Goal: Task Accomplishment & Management: Use online tool/utility

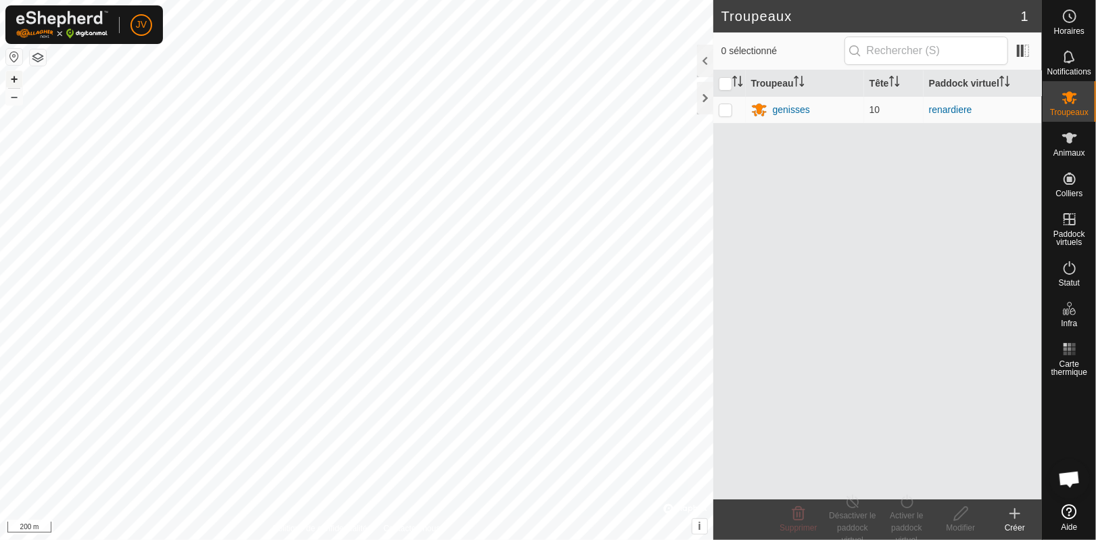
click at [12, 78] on button "+" at bounding box center [14, 79] width 16 height 16
click at [0, 344] on html "JV Horaires Notifications Troupeaux Animaux Colliers Paddock virtuels Statut In…" at bounding box center [548, 270] width 1096 height 540
click at [726, 109] on p-checkbox at bounding box center [726, 109] width 14 height 11
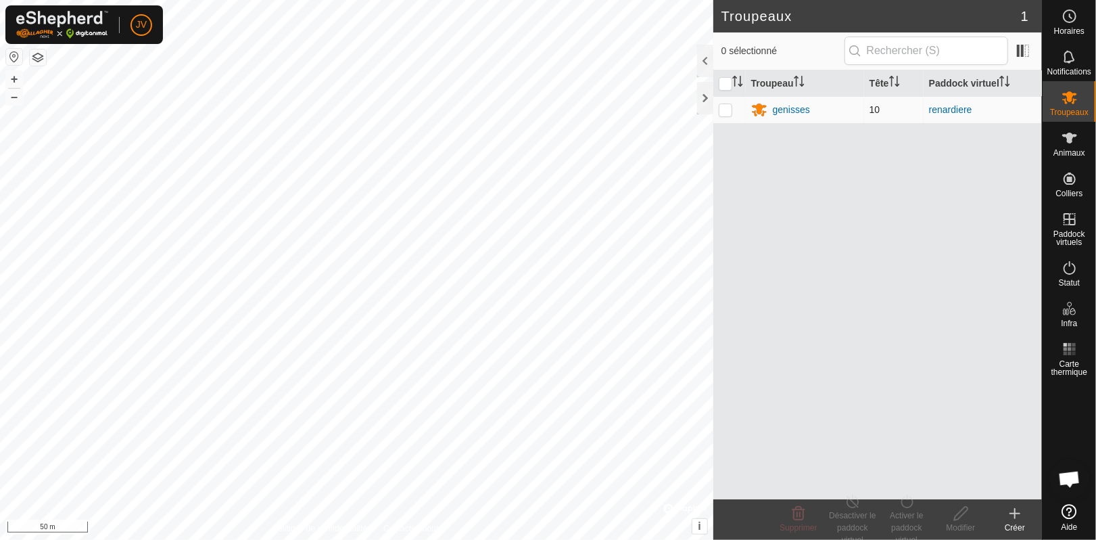
checkbox input "true"
click at [853, 514] on div "Désactiver le paddock virtuel" at bounding box center [853, 527] width 54 height 37
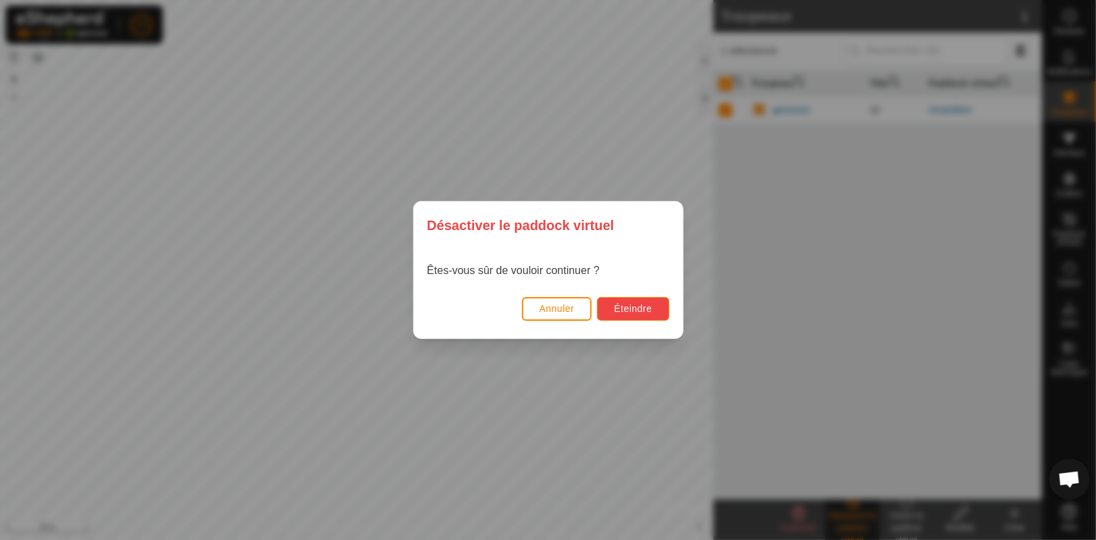
click at [632, 303] on span "Éteindre" at bounding box center [633, 308] width 38 height 11
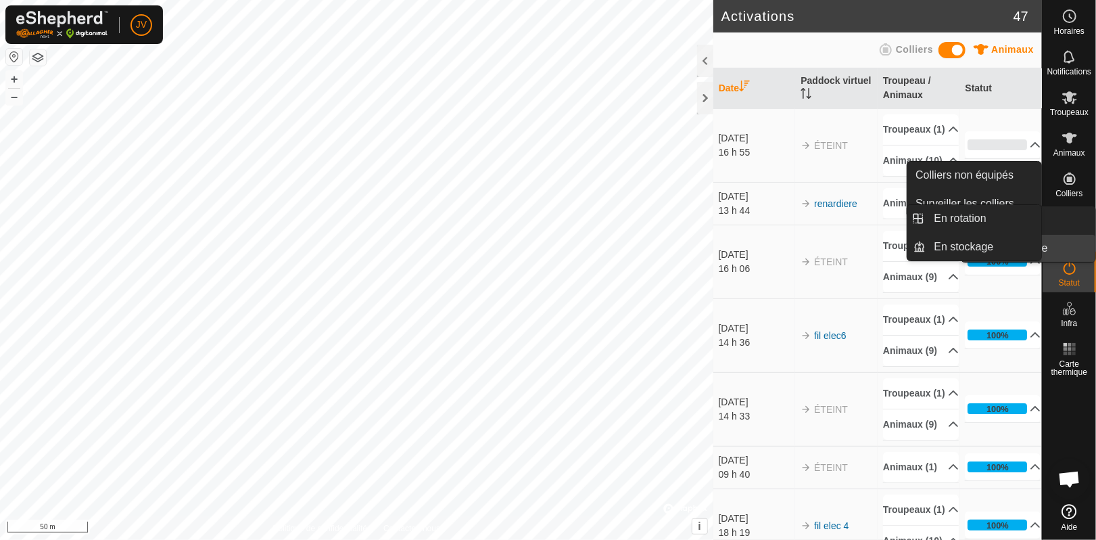
click at [1070, 231] on span "Paddock virtuels" at bounding box center [1069, 238] width 47 height 16
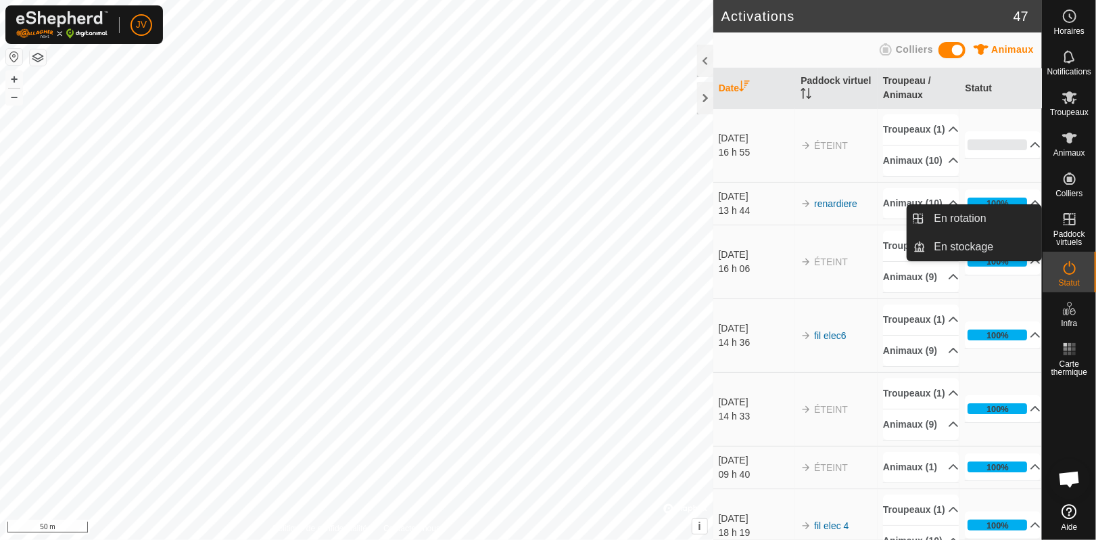
click at [1064, 222] on icon at bounding box center [1070, 219] width 12 height 12
click at [1001, 212] on link "En rotation" at bounding box center [984, 218] width 116 height 27
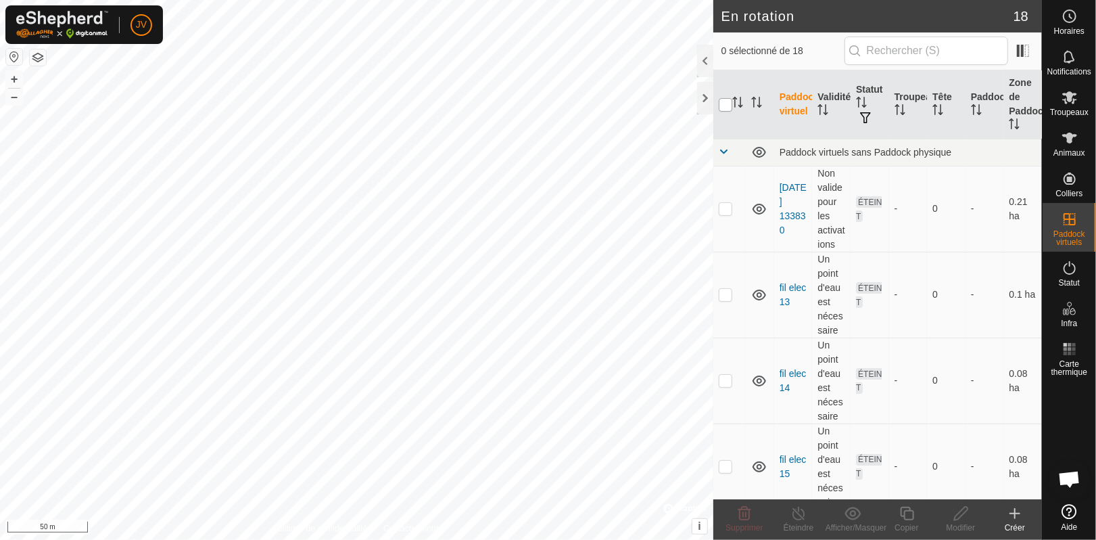
click at [730, 108] on input "checkbox" at bounding box center [726, 105] width 14 height 14
checkbox input "true"
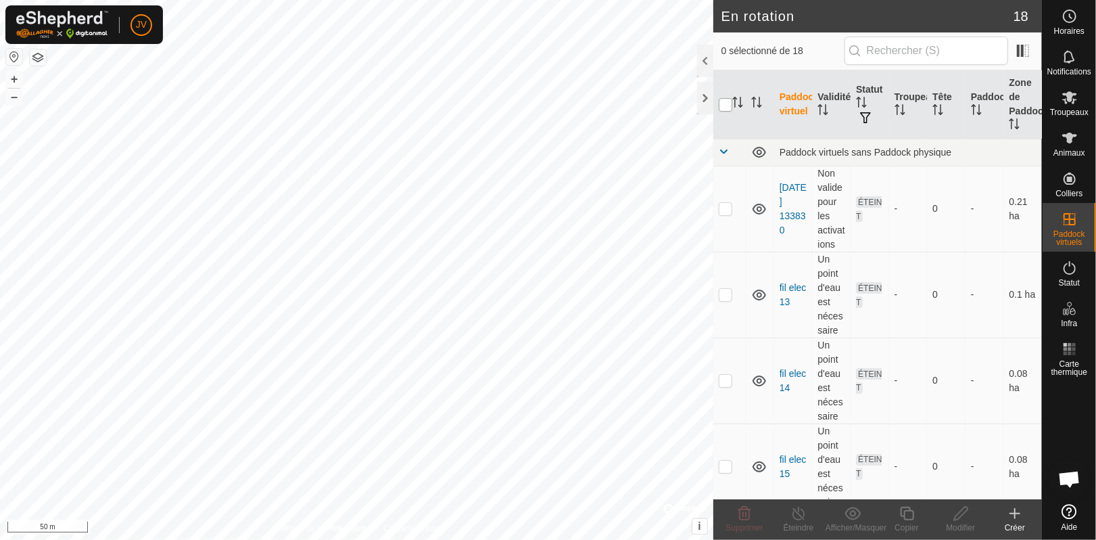
checkbox input "true"
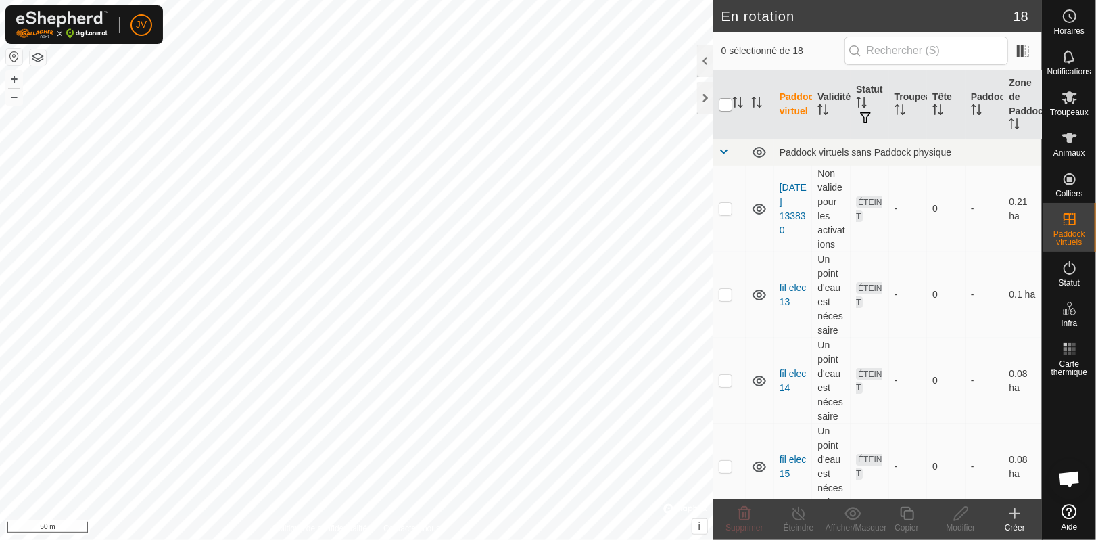
checkbox input "true"
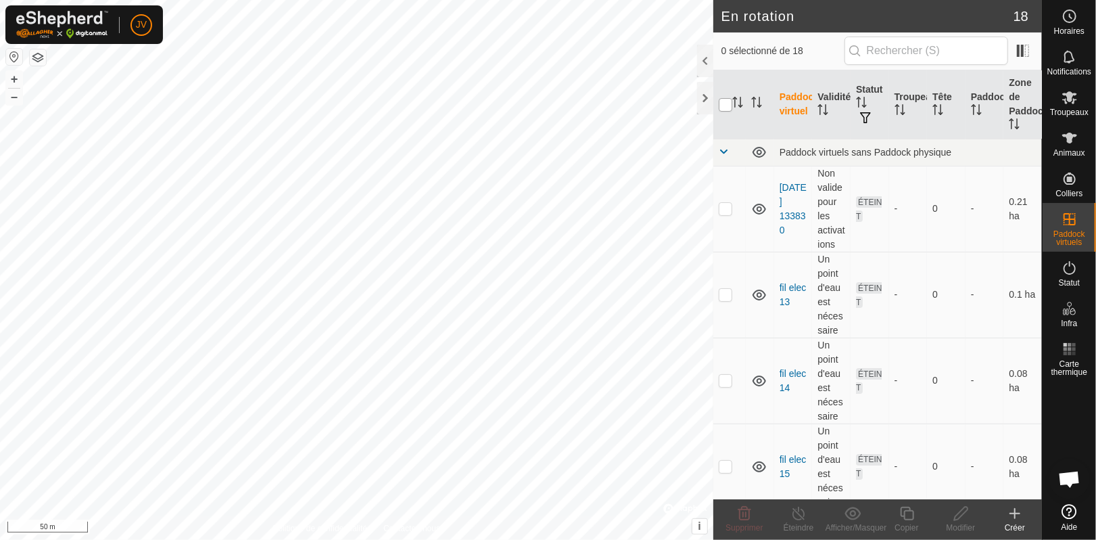
checkbox input "true"
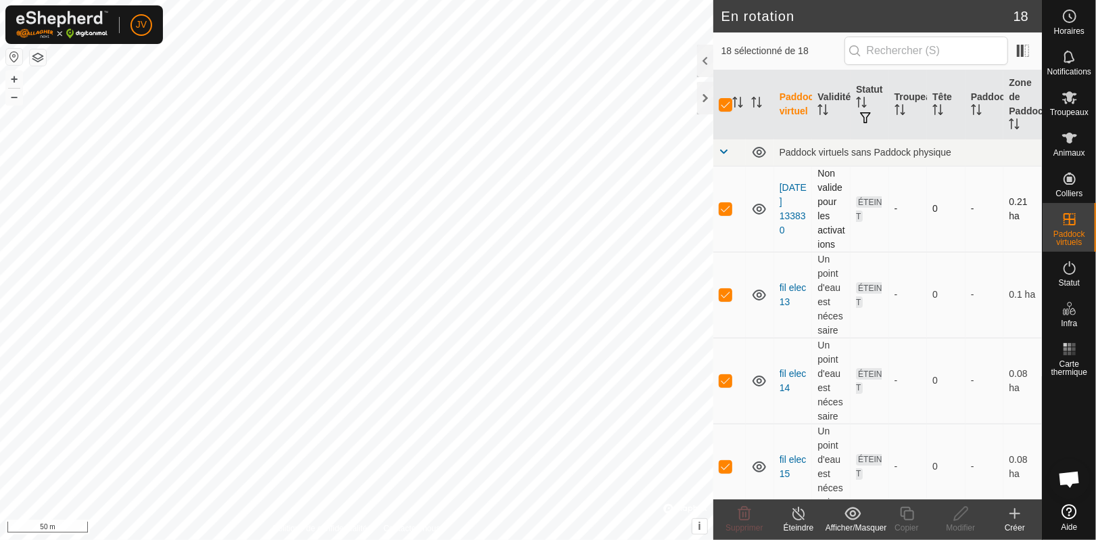
click at [726, 207] on p-checkbox at bounding box center [726, 208] width 14 height 11
checkbox input "false"
click at [727, 296] on p-checkbox at bounding box center [726, 294] width 14 height 11
checkbox input "false"
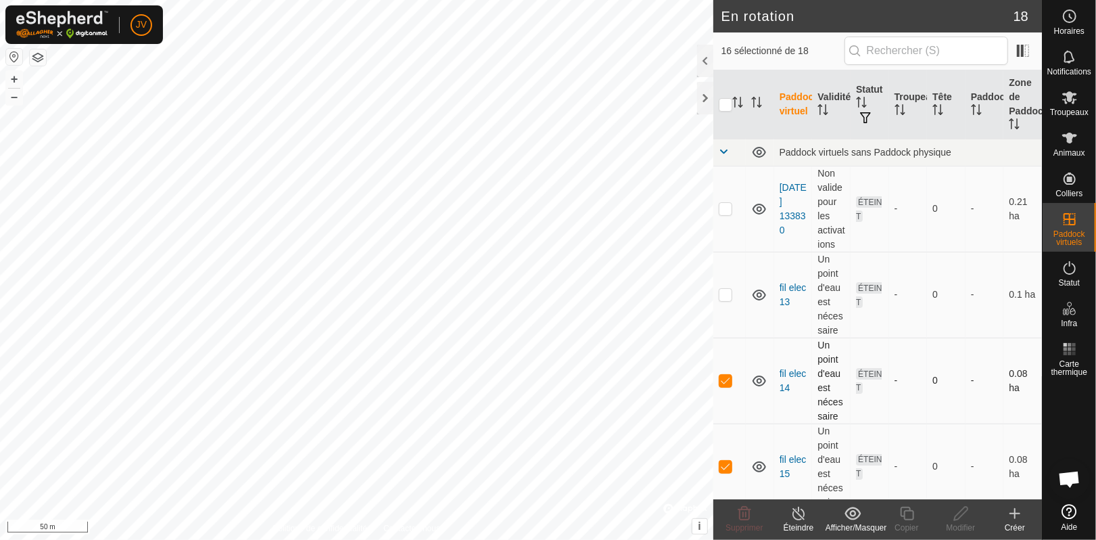
click at [722, 379] on p-checkbox at bounding box center [726, 380] width 14 height 11
checkbox input "false"
click at [726, 466] on p-checkbox at bounding box center [726, 466] width 14 height 11
checkbox input "false"
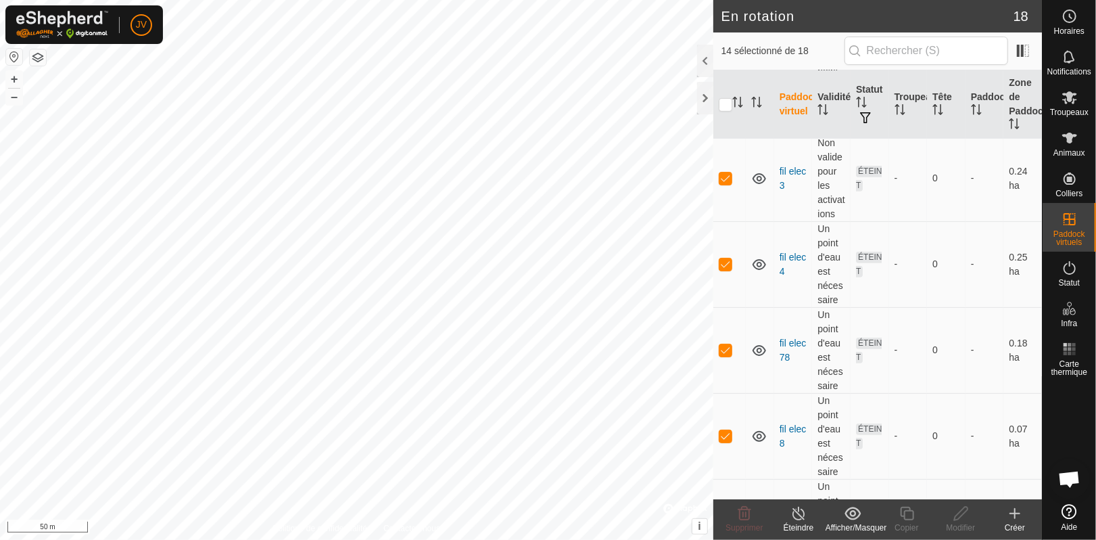
scroll to position [377, 0]
click at [730, 179] on p-checkbox at bounding box center [726, 175] width 14 height 11
checkbox input "false"
click at [727, 260] on p-checkbox at bounding box center [726, 261] width 14 height 11
checkbox input "false"
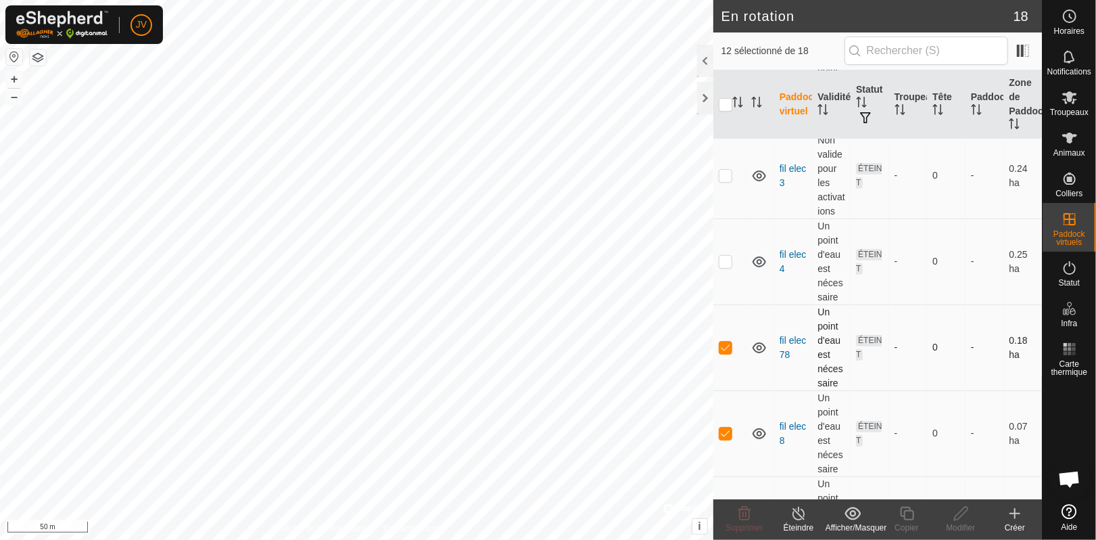
click at [726, 352] on p-checkbox at bounding box center [726, 347] width 14 height 11
checkbox input "false"
click at [728, 434] on p-checkbox at bounding box center [726, 432] width 14 height 11
checkbox input "false"
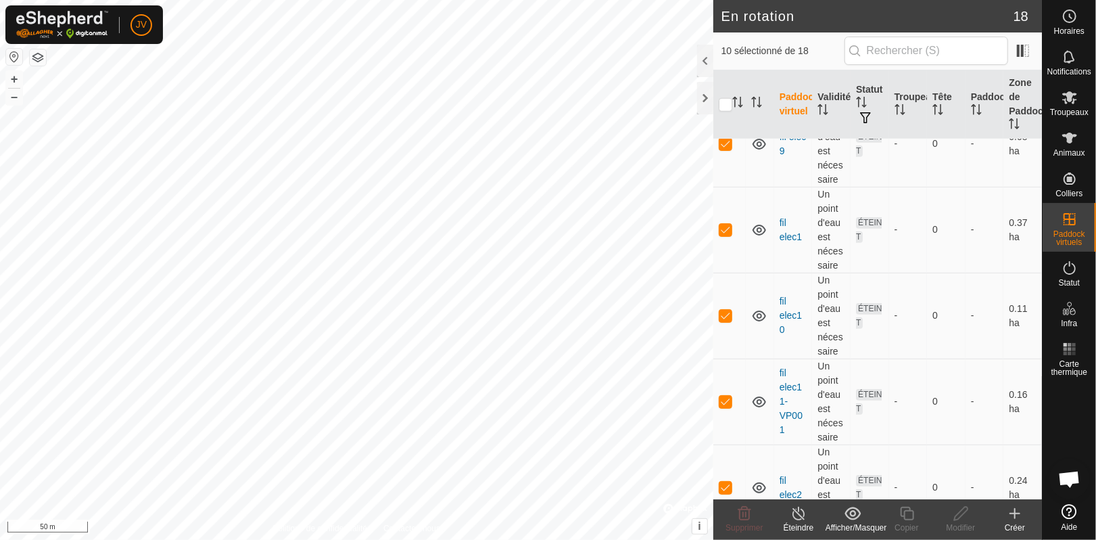
checkbox input "false"
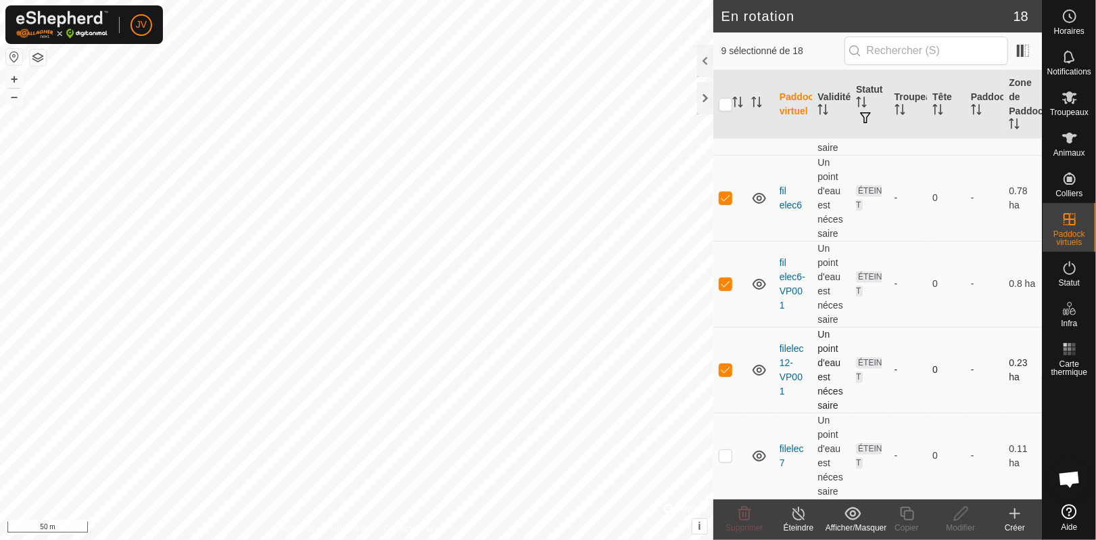
click at [725, 371] on p-checkbox at bounding box center [726, 369] width 14 height 11
checkbox input "false"
click at [723, 289] on p-checkbox at bounding box center [726, 283] width 14 height 11
checkbox input "false"
click at [725, 203] on p-checkbox at bounding box center [726, 197] width 14 height 11
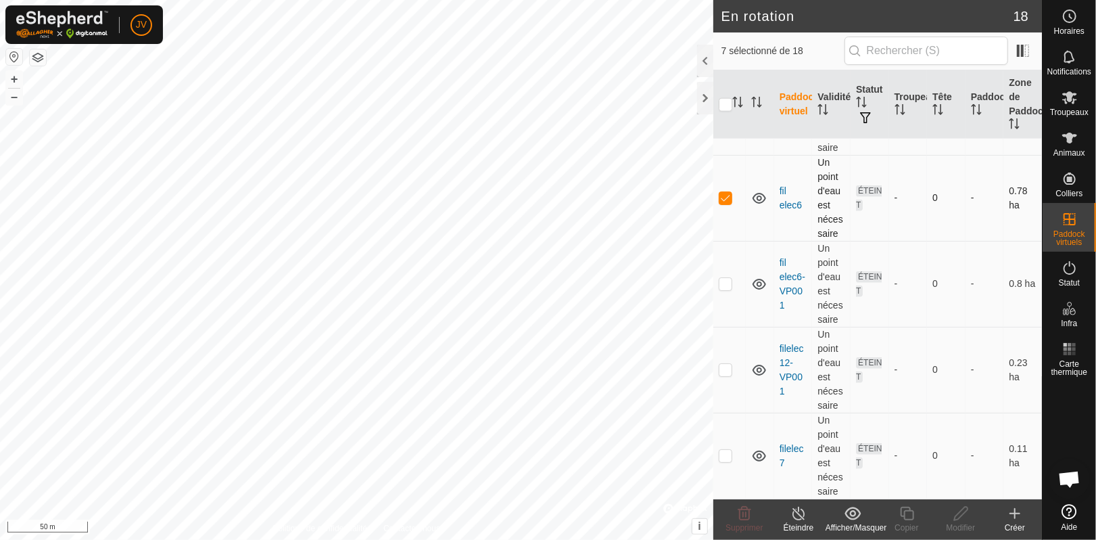
checkbox input "false"
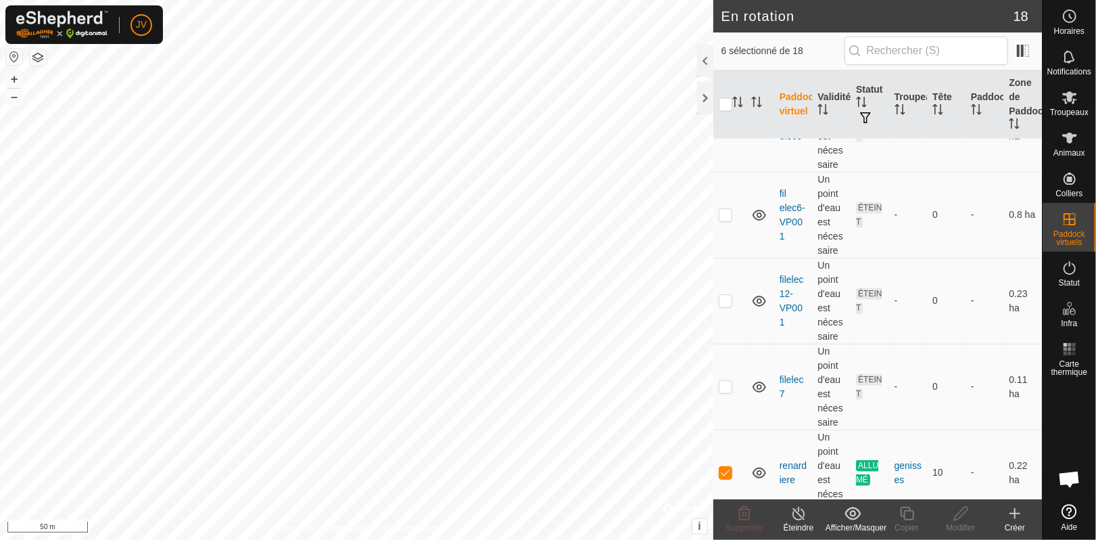
scroll to position [1213, 0]
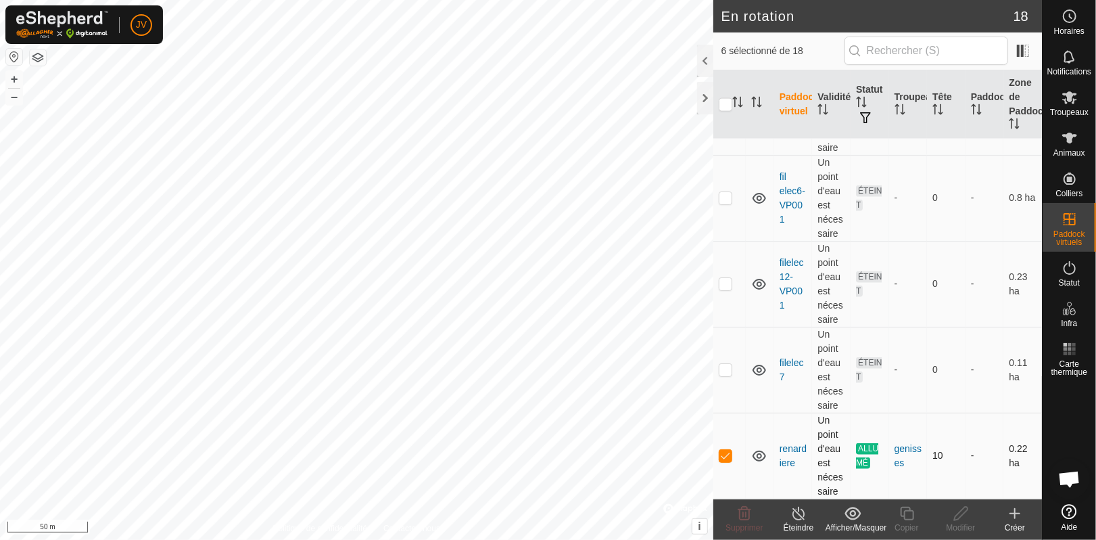
click at [724, 460] on p-checkbox at bounding box center [726, 455] width 14 height 11
checkbox input "false"
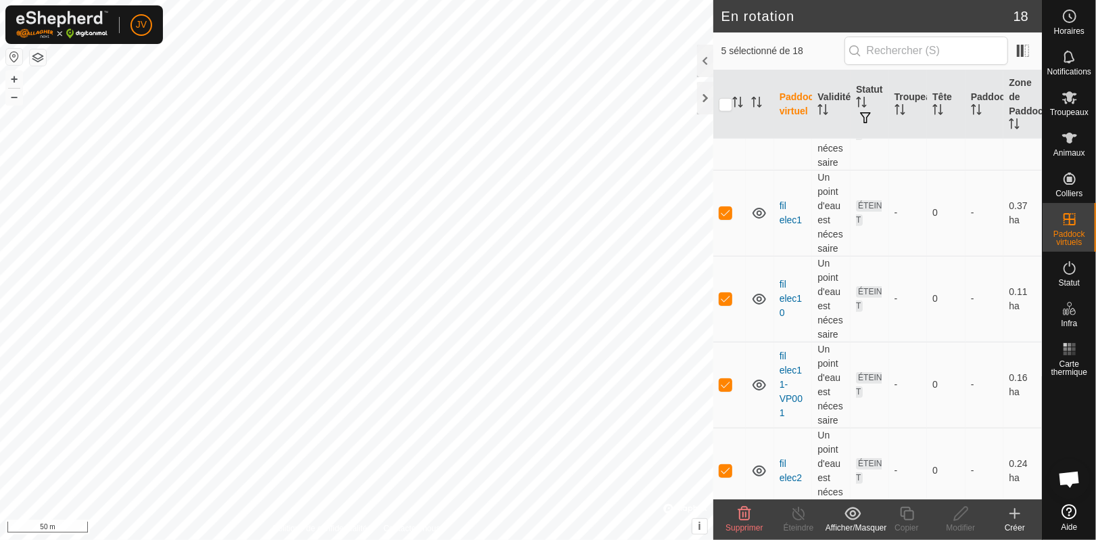
scroll to position [835, 0]
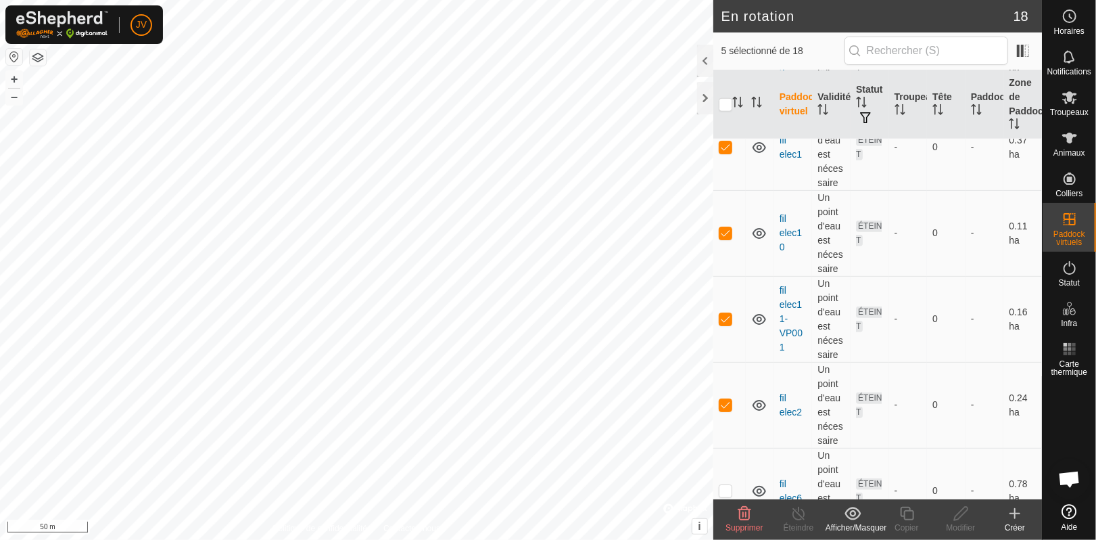
click at [744, 522] on div "Supprimer" at bounding box center [745, 527] width 54 height 12
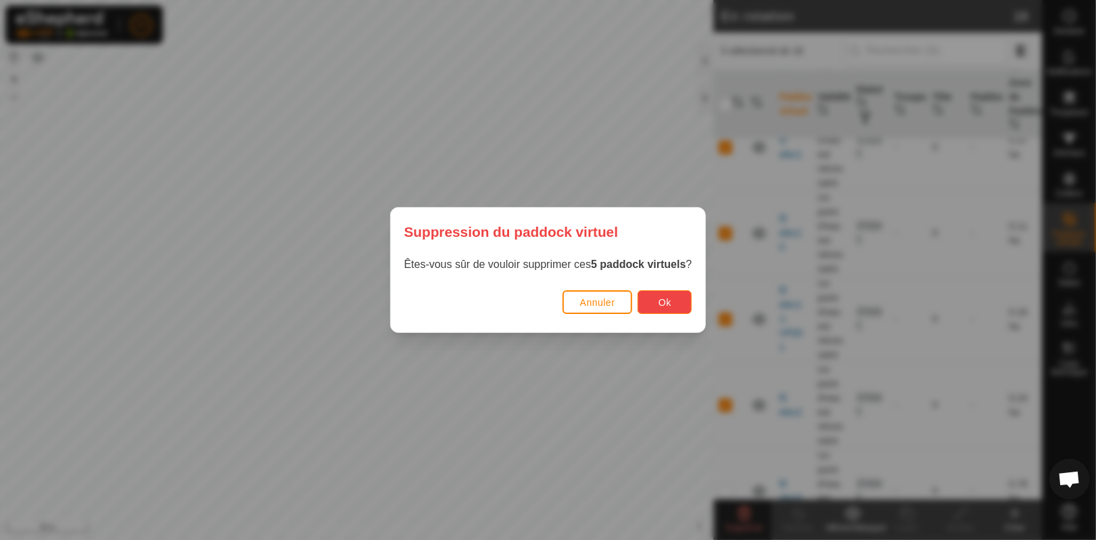
click at [657, 299] on button "Ok" at bounding box center [665, 302] width 54 height 24
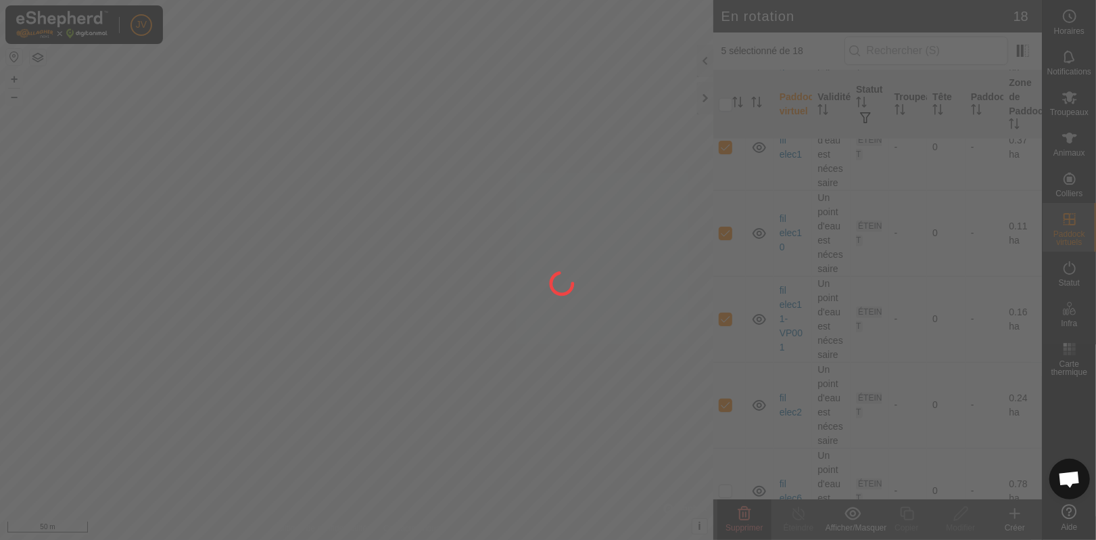
checkbox input "false"
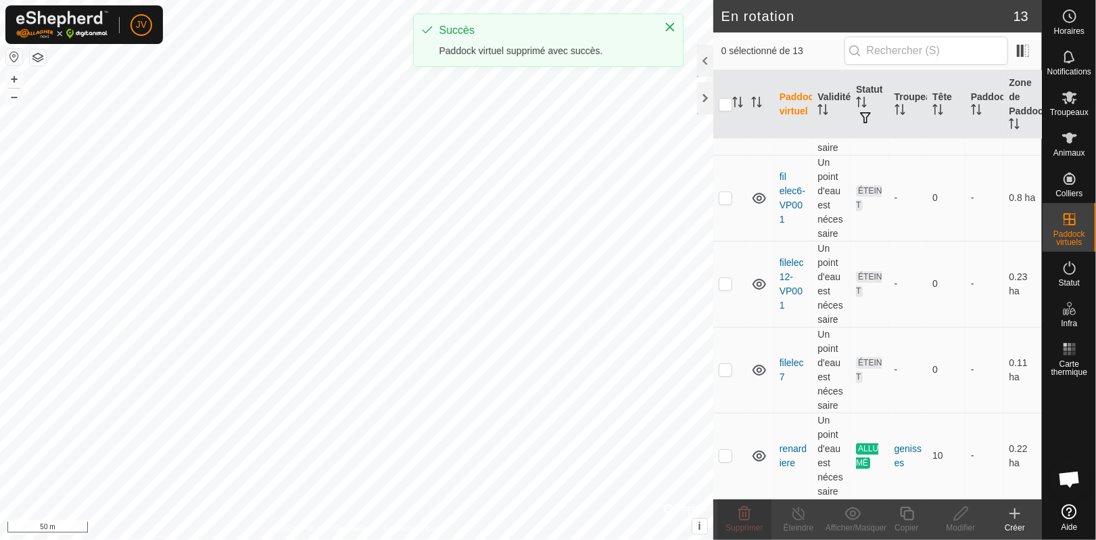
scroll to position [784, 0]
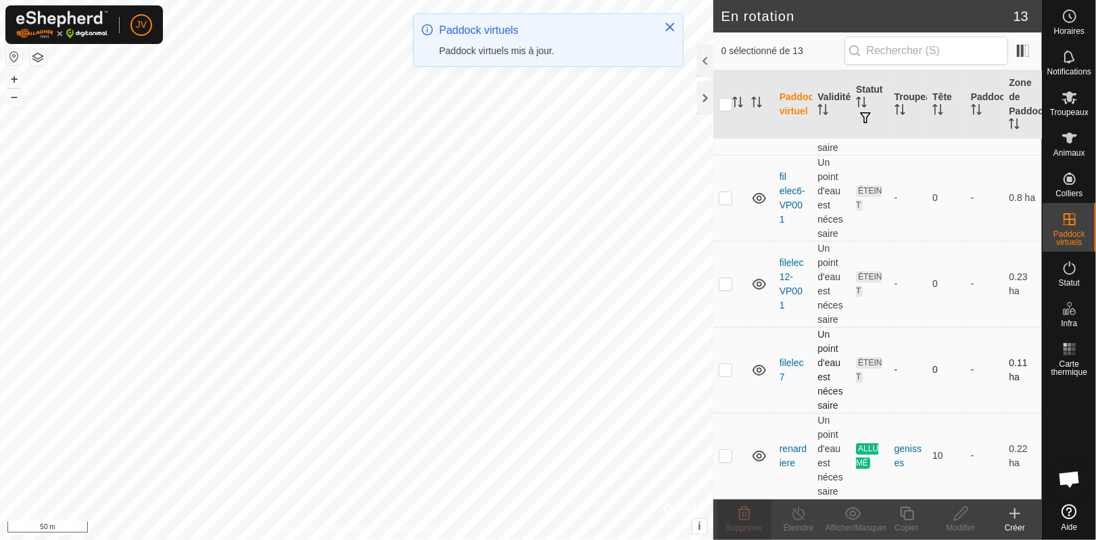
click at [722, 373] on p-checkbox at bounding box center [726, 369] width 14 height 11
checkbox input "true"
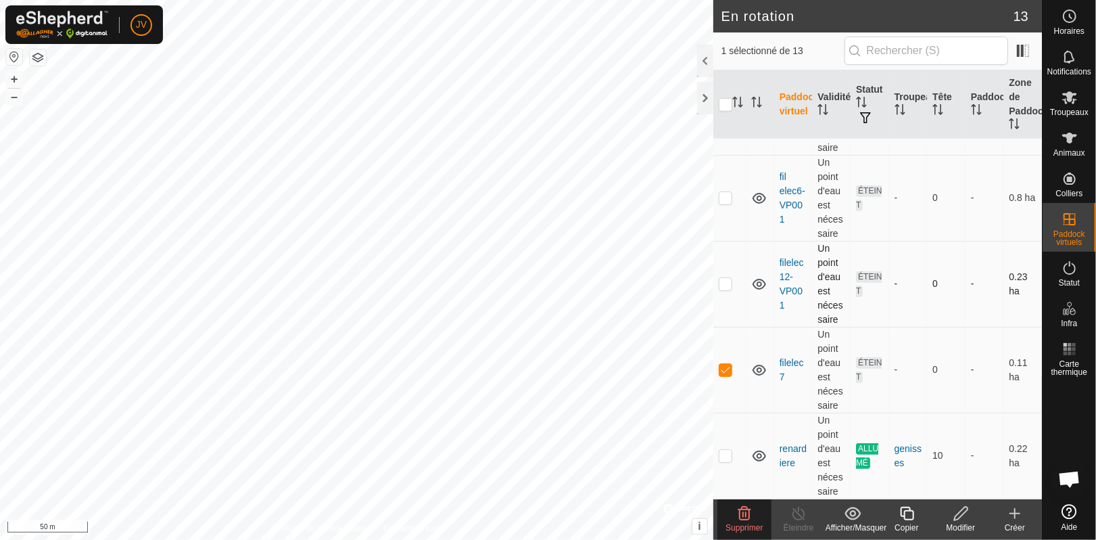
click at [728, 285] on p-checkbox at bounding box center [726, 283] width 14 height 11
checkbox input "true"
click at [726, 200] on p-checkbox at bounding box center [726, 197] width 14 height 11
checkbox input "true"
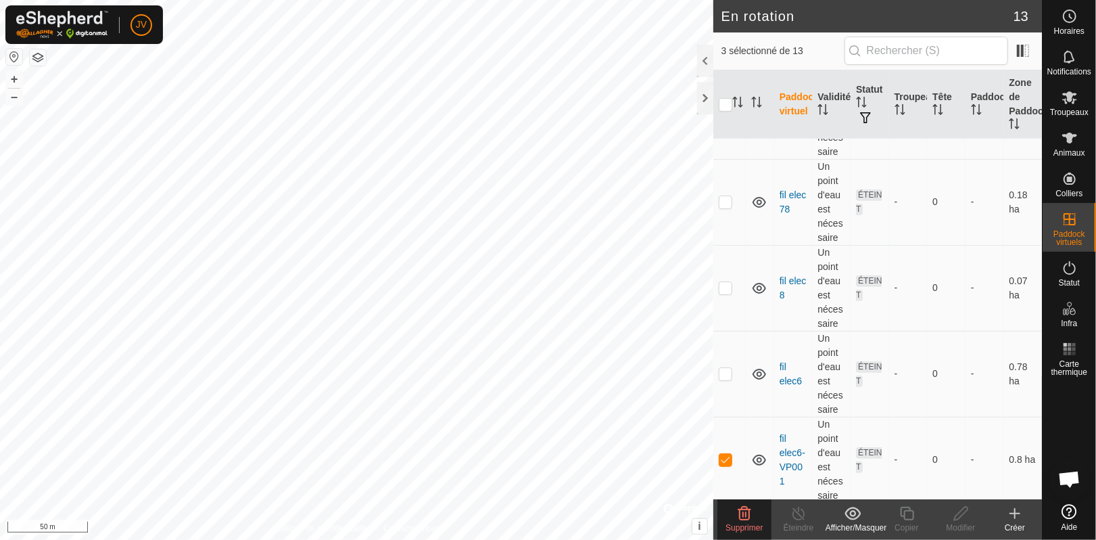
scroll to position [495, 0]
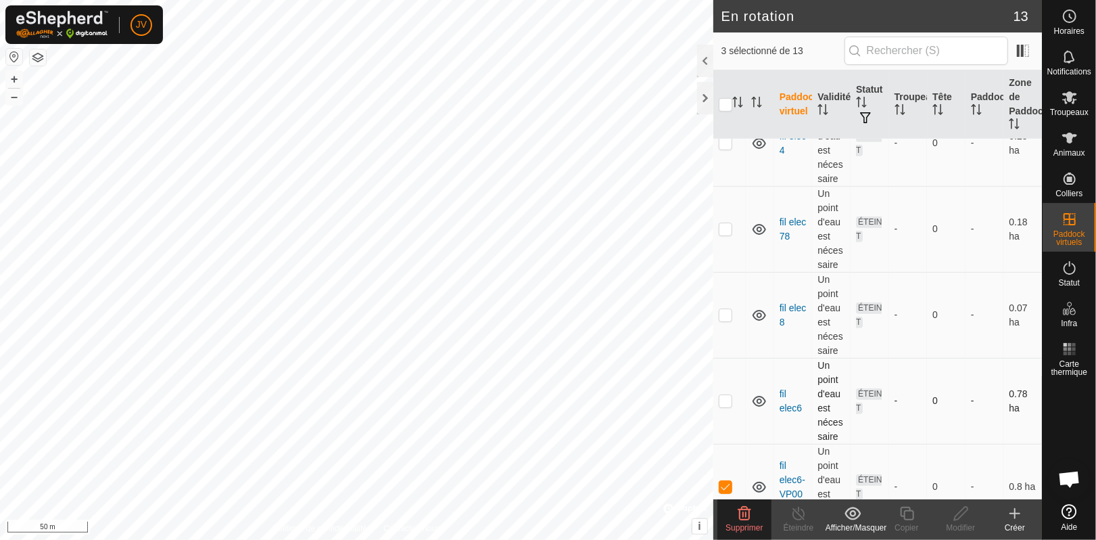
click at [732, 404] on p-tablecheckbox at bounding box center [726, 400] width 14 height 11
checkbox input "true"
click at [724, 315] on p-checkbox at bounding box center [726, 314] width 14 height 11
checkbox input "true"
click at [728, 231] on p-checkbox at bounding box center [726, 228] width 14 height 11
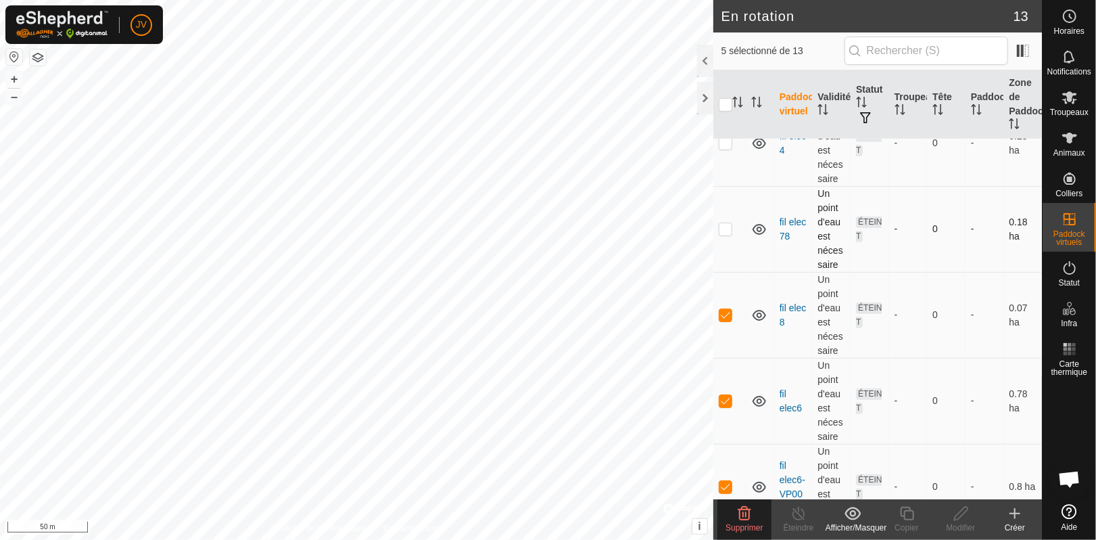
checkbox input "true"
click at [726, 144] on p-checkbox at bounding box center [726, 142] width 14 height 11
click at [723, 524] on div "Supprimer" at bounding box center [745, 527] width 54 height 12
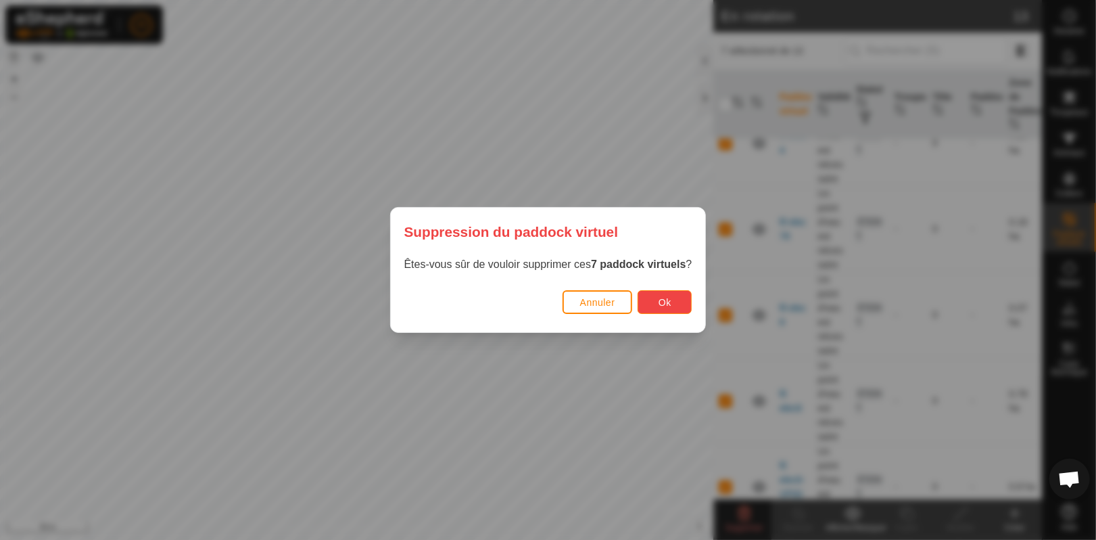
click at [672, 304] on span "Ok" at bounding box center [665, 302] width 13 height 11
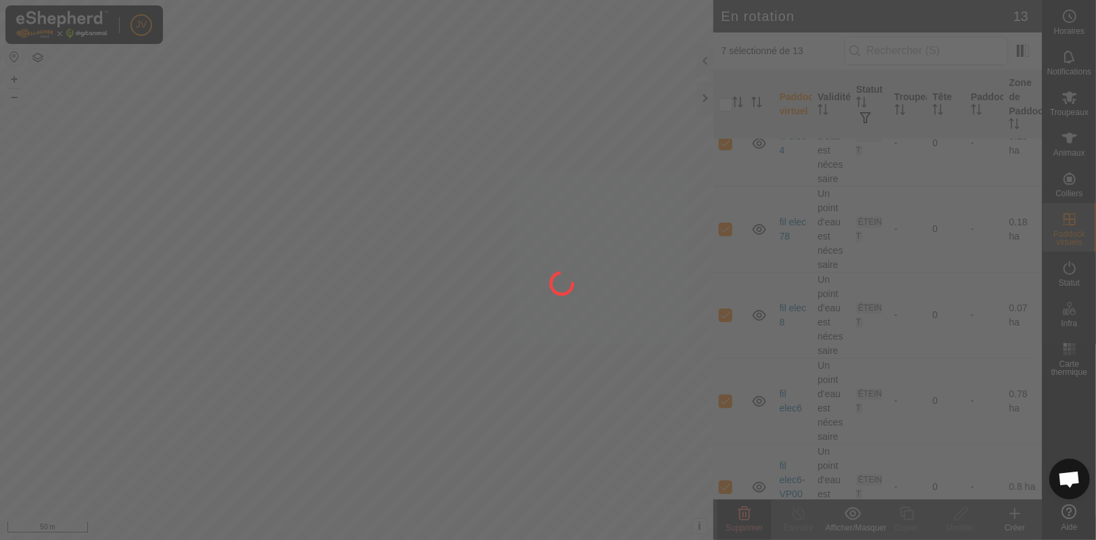
checkbox input "false"
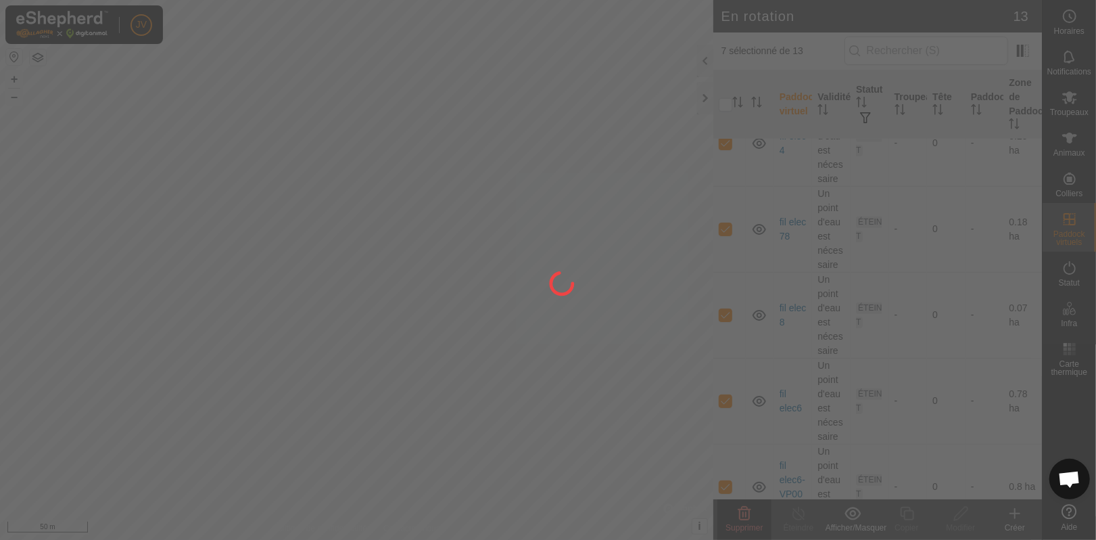
checkbox input "false"
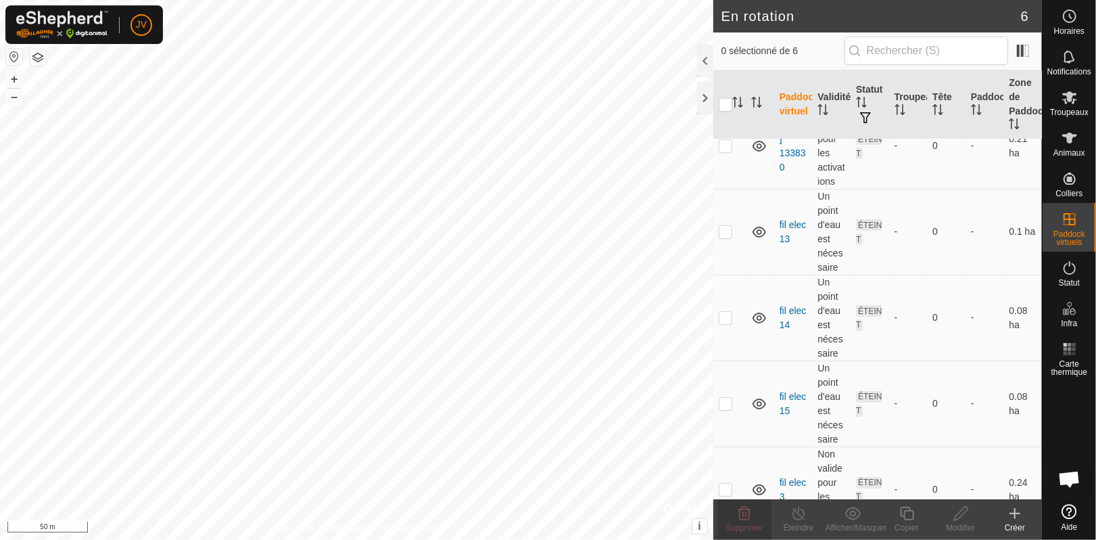
scroll to position [0, 0]
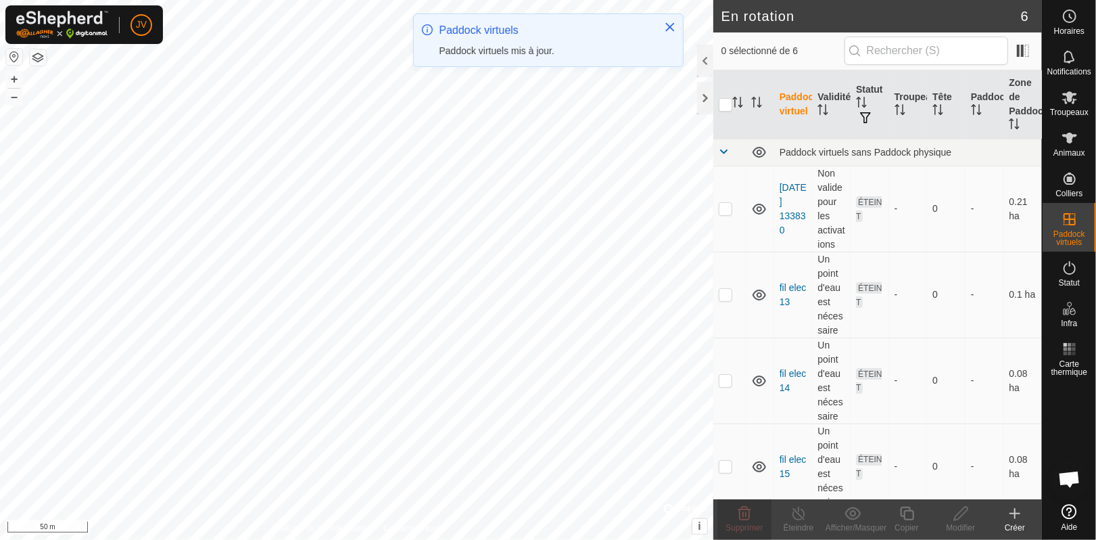
click at [723, 207] on p-checkbox at bounding box center [726, 208] width 14 height 11
checkbox input "true"
click at [722, 294] on p-checkbox at bounding box center [726, 294] width 14 height 11
checkbox input "true"
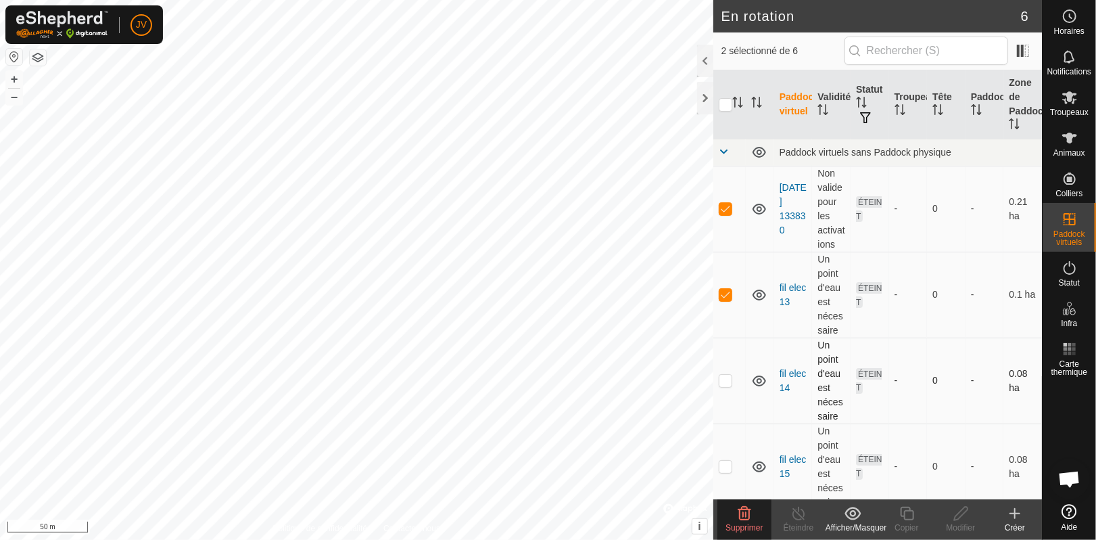
click at [726, 379] on p-checkbox at bounding box center [726, 380] width 14 height 11
checkbox input "true"
click at [725, 467] on p-checkbox at bounding box center [726, 466] width 14 height 11
checkbox input "true"
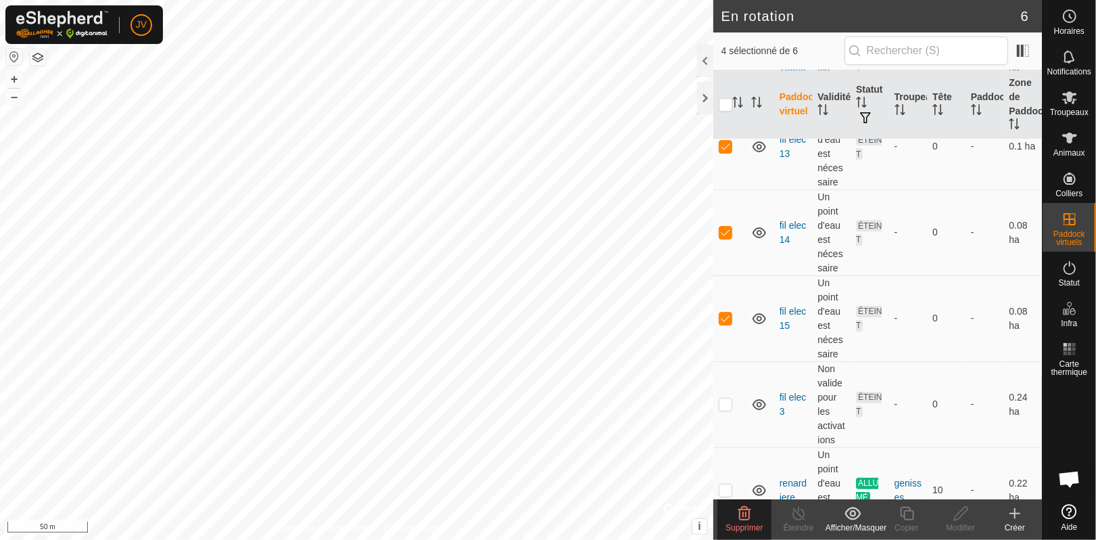
scroll to position [182, 0]
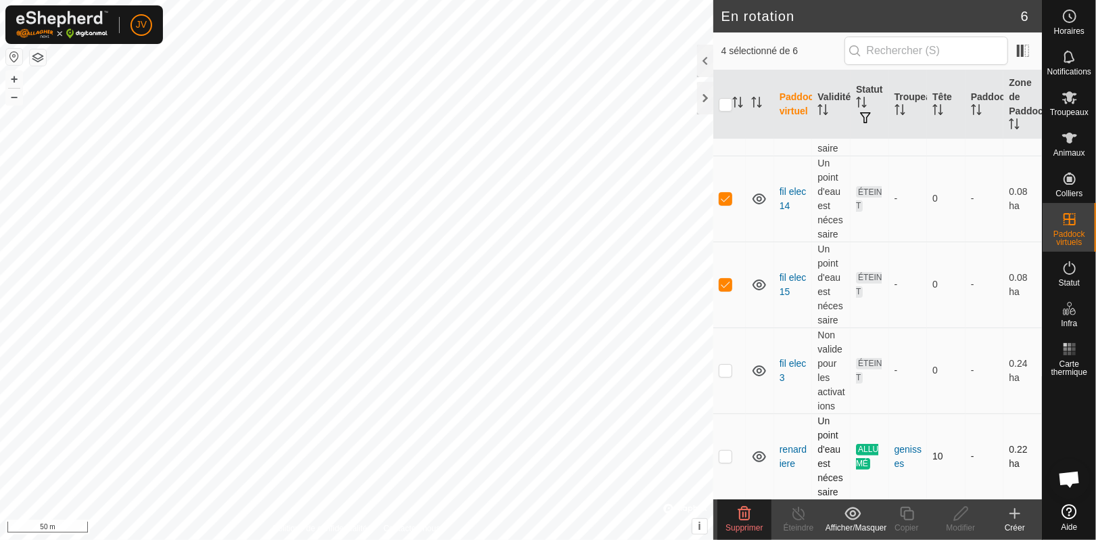
click at [722, 455] on p-checkbox at bounding box center [726, 455] width 14 height 11
checkbox input "false"
click at [725, 372] on p-checkbox at bounding box center [726, 370] width 14 height 11
checkbox input "true"
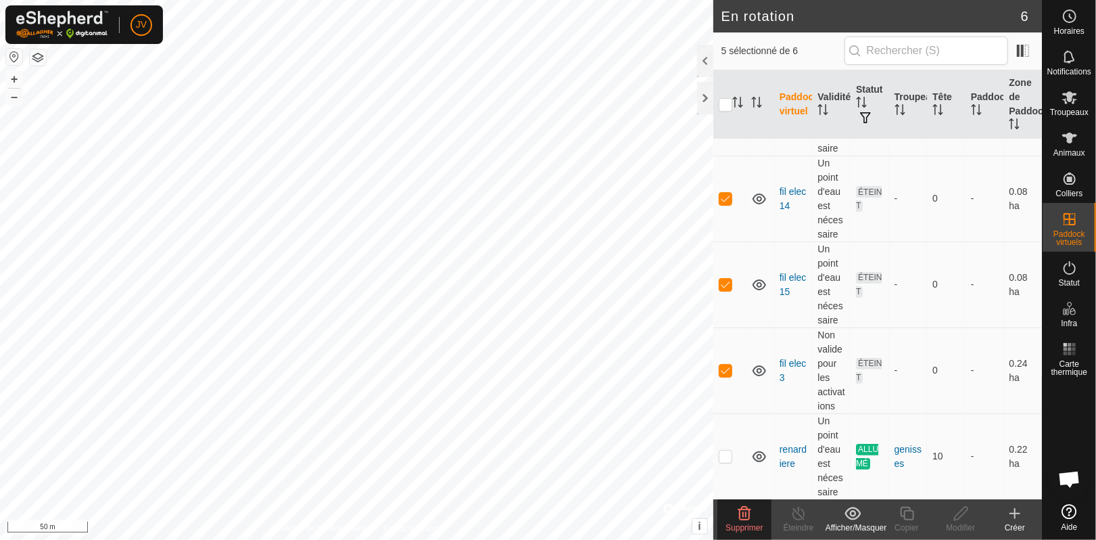
click at [743, 513] on icon at bounding box center [744, 514] width 13 height 14
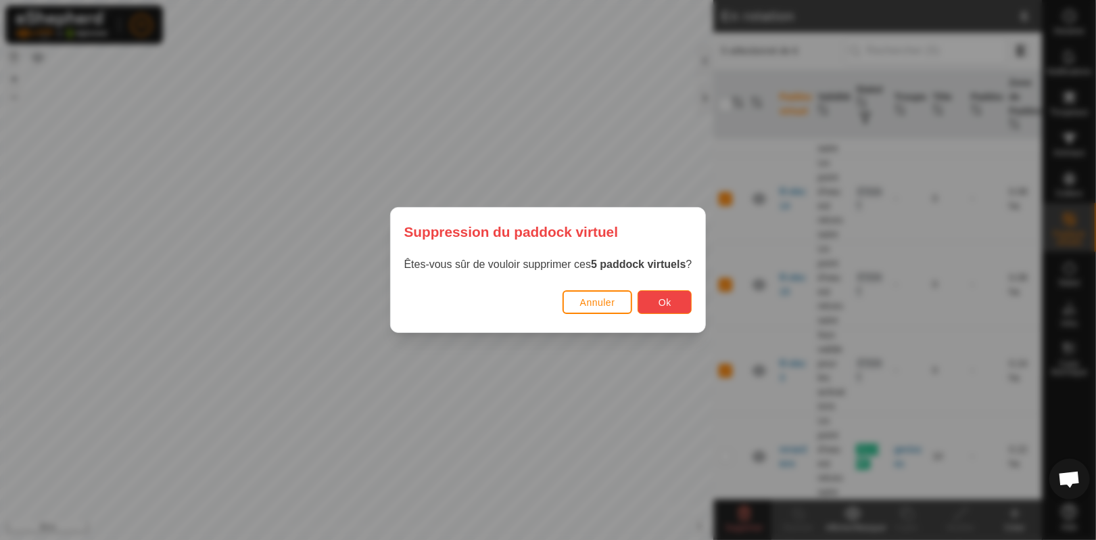
click at [672, 304] on span "Ok" at bounding box center [665, 302] width 13 height 11
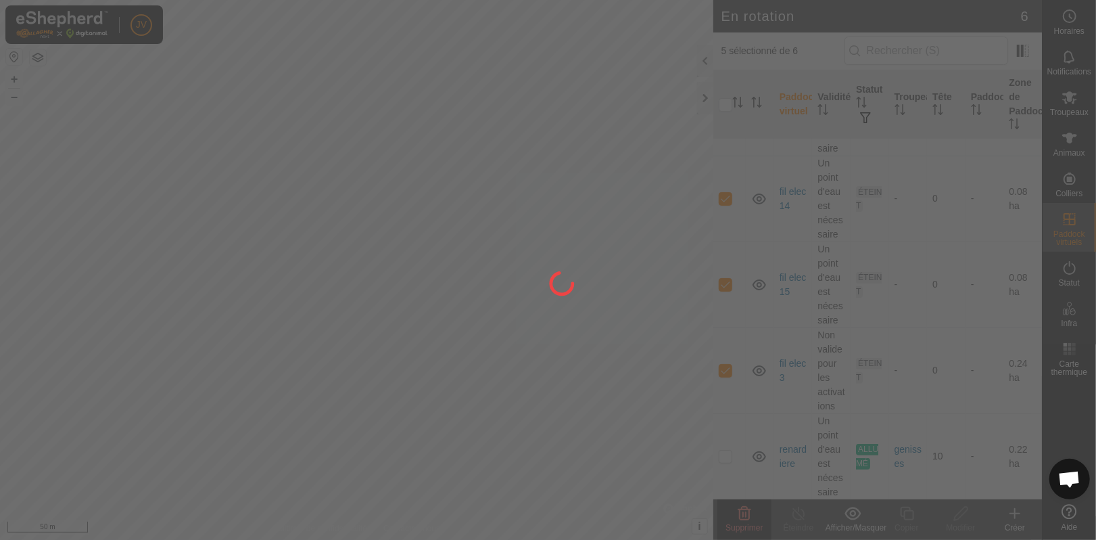
checkbox input "false"
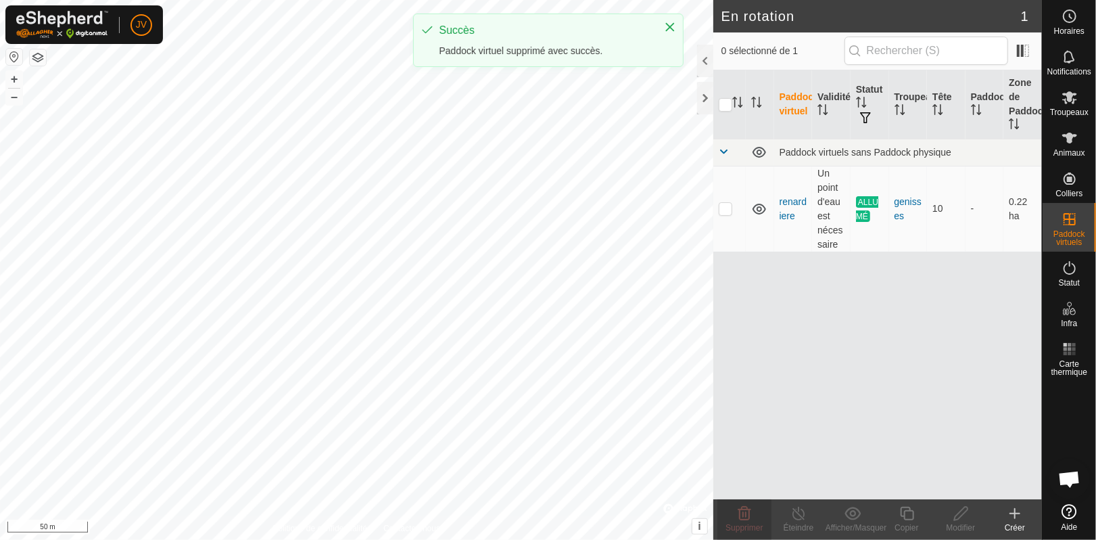
scroll to position [0, 0]
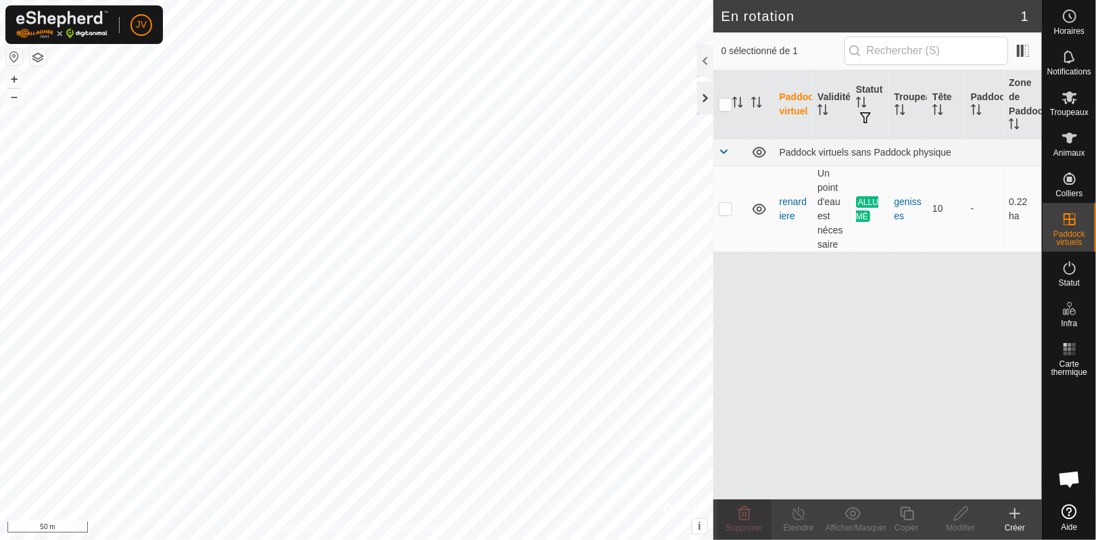
click at [703, 99] on div at bounding box center [705, 98] width 16 height 32
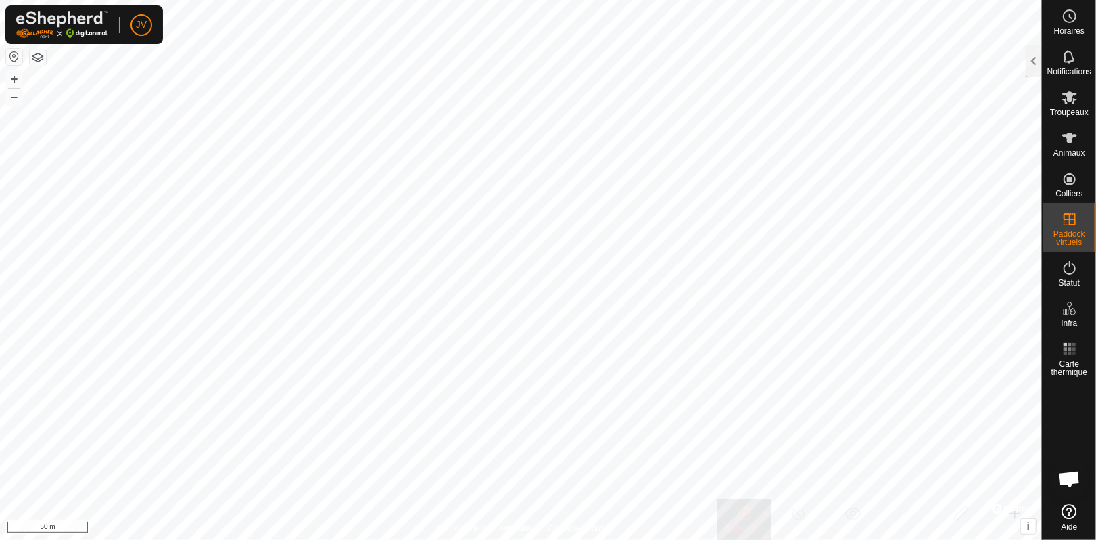
click at [576, 285] on div "JV Horaires Notifications Troupeaux Animaux Colliers Paddock virtuels Statut In…" at bounding box center [548, 270] width 1096 height 540
click at [1065, 140] on icon at bounding box center [1070, 138] width 16 height 16
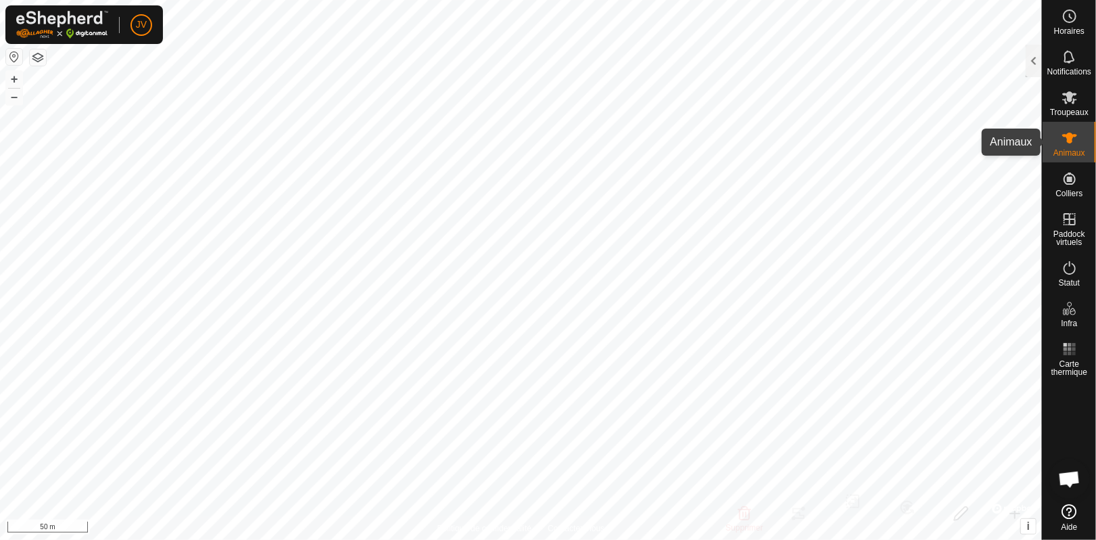
click at [1065, 140] on icon at bounding box center [1070, 138] width 16 height 16
click at [1033, 60] on div at bounding box center [1034, 61] width 16 height 32
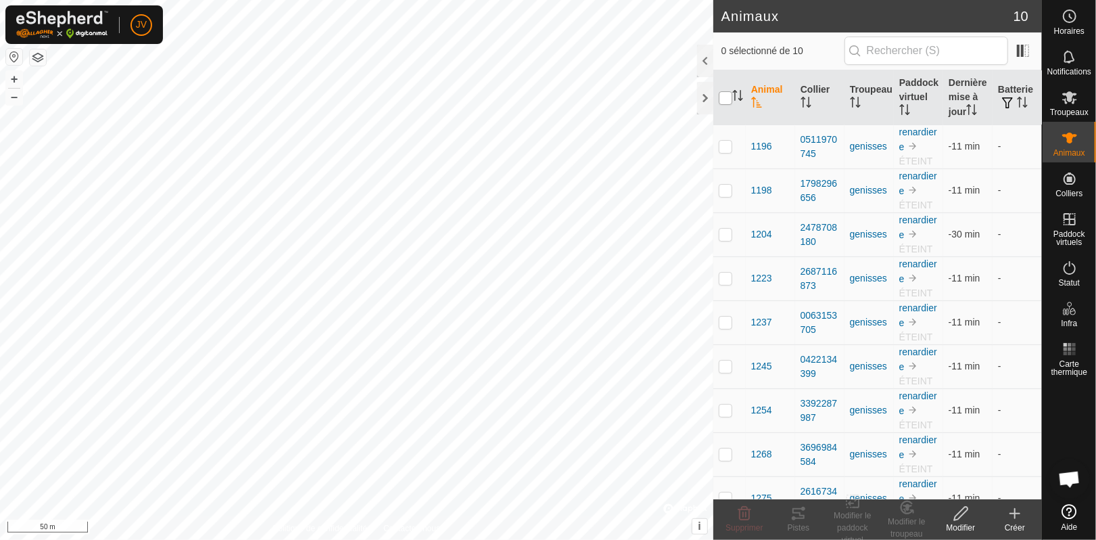
click at [719, 96] on input "checkbox" at bounding box center [726, 98] width 14 height 14
checkbox input "true"
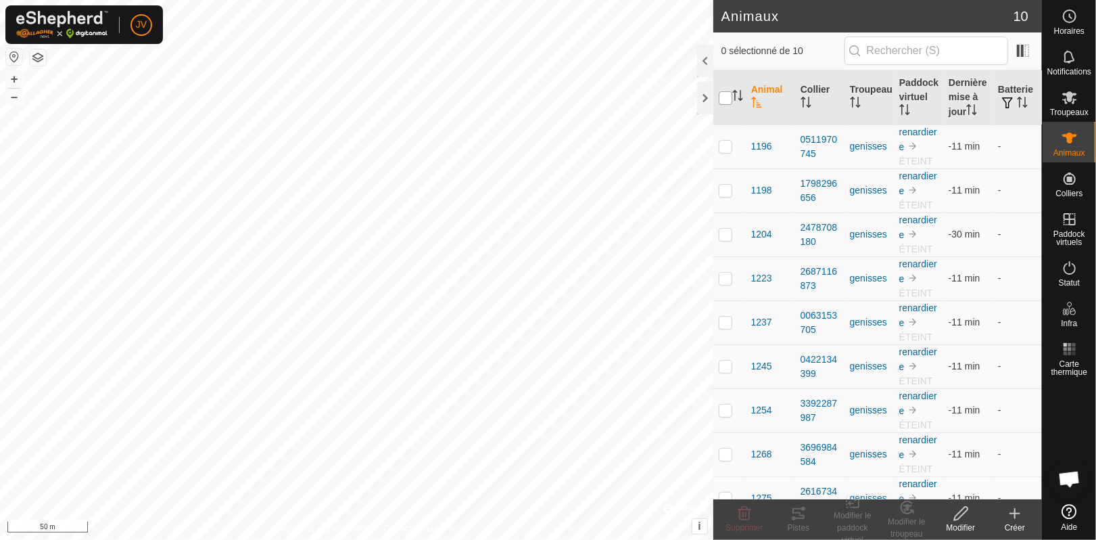
checkbox input "true"
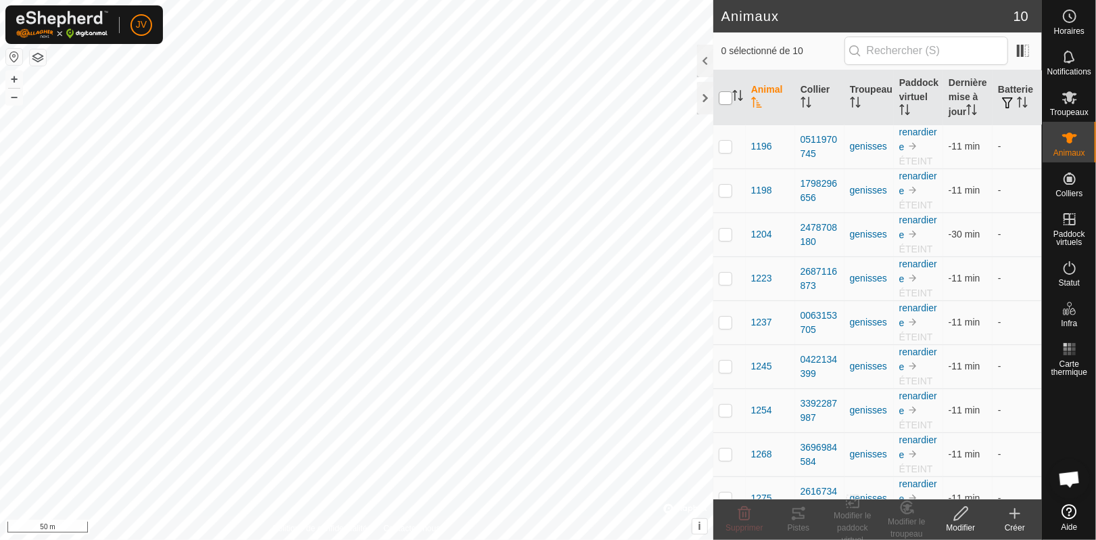
checkbox input "true"
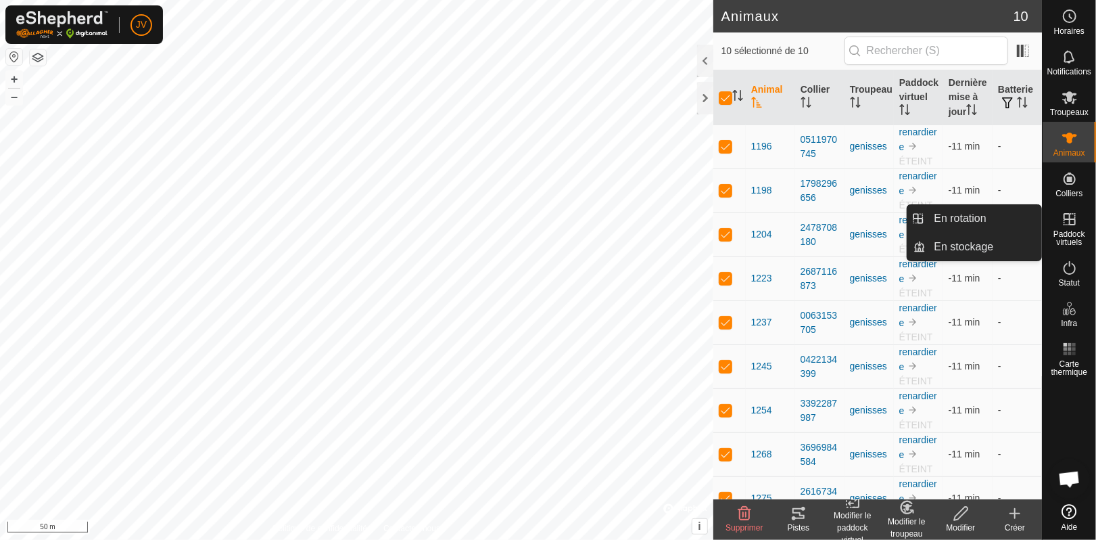
click at [1073, 234] on span "Paddock virtuels" at bounding box center [1069, 238] width 47 height 16
click at [967, 214] on link "En rotation" at bounding box center [984, 218] width 116 height 27
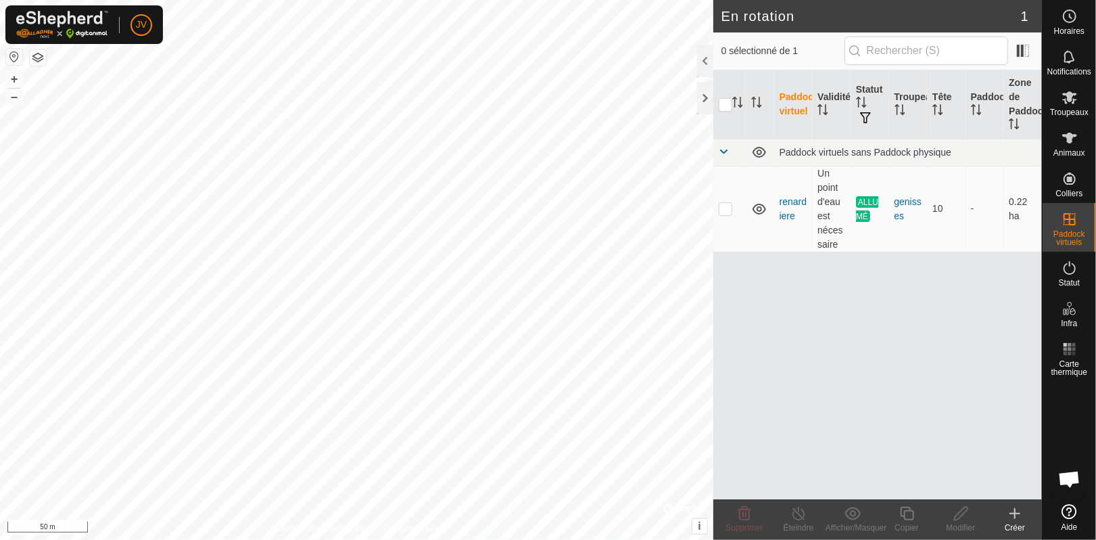
click at [1014, 513] on icon at bounding box center [1014, 513] width 9 height 0
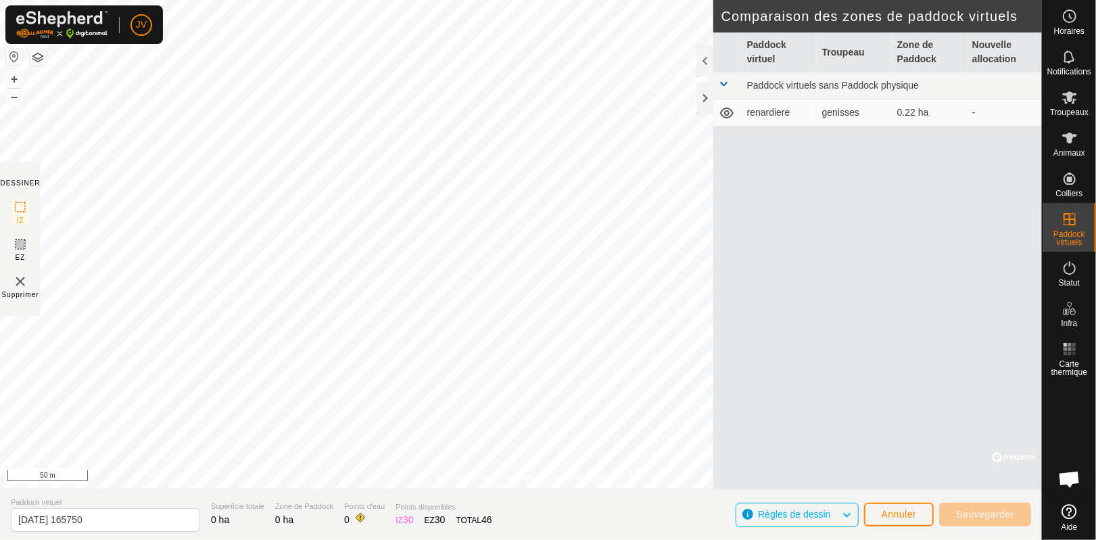
click at [715, 174] on div "Paddock virtuel Troupeau Zone [PERSON_NAME] Nouvelle allocation Paddock virtuel…" at bounding box center [877, 260] width 329 height 456
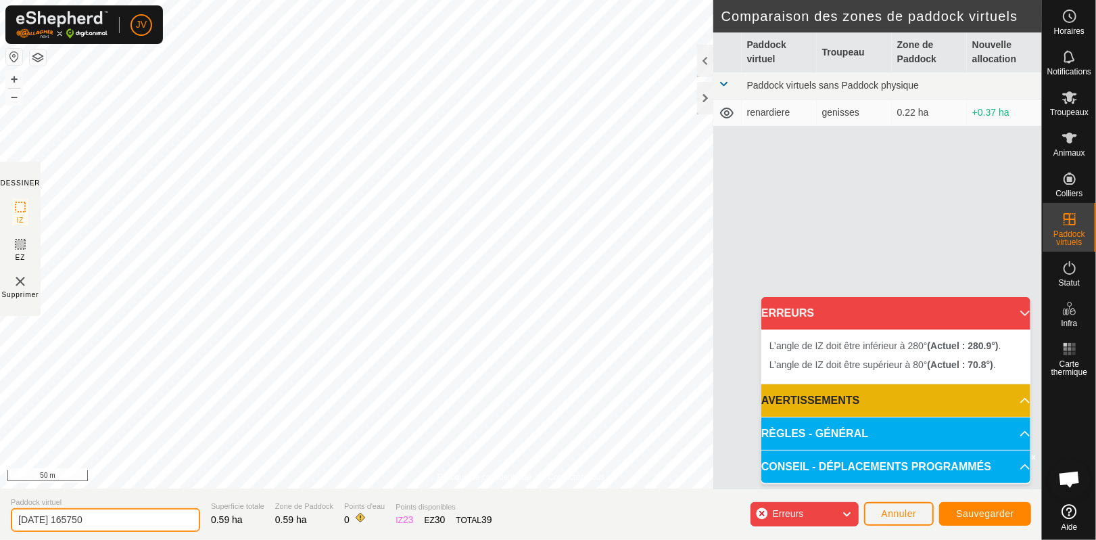
click at [120, 519] on input "[DATE] 165750" at bounding box center [105, 520] width 189 height 24
type input "2"
type input "filele"
click at [970, 507] on button "Sauvegarder" at bounding box center [985, 514] width 92 height 24
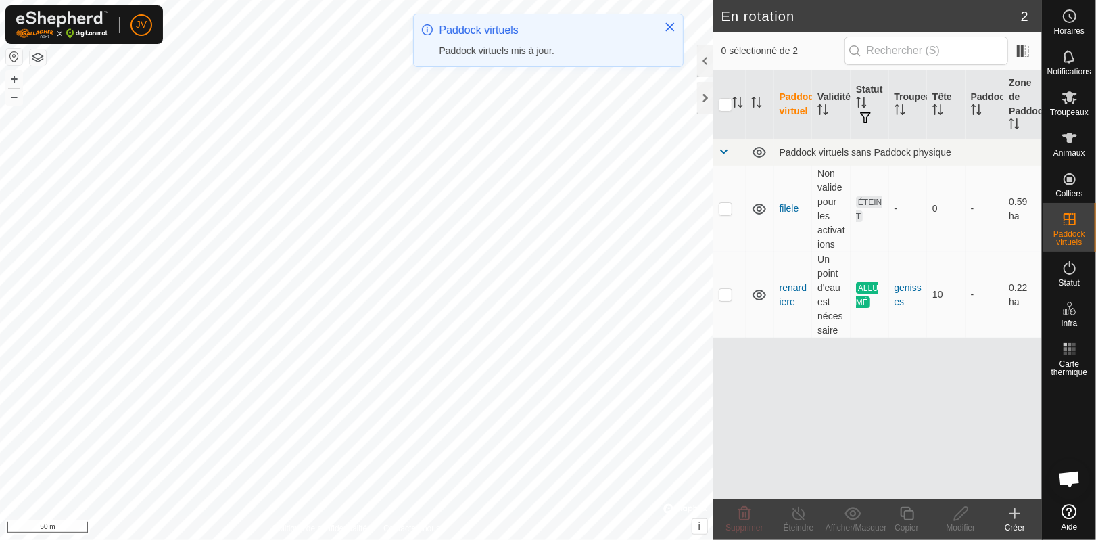
click at [724, 210] on p-checkbox at bounding box center [726, 208] width 14 height 11
checkbox input "true"
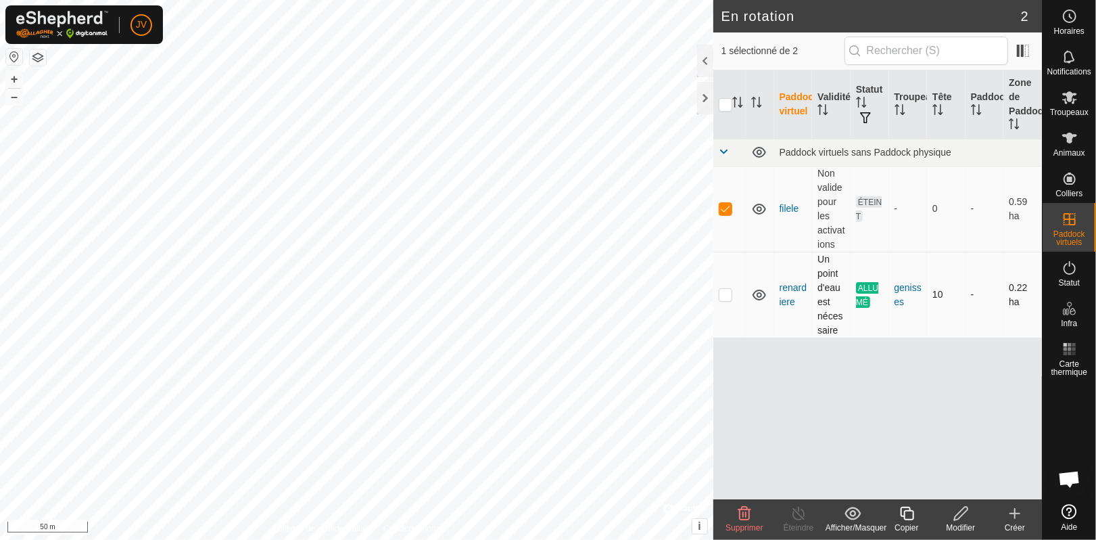
click at [726, 293] on p-checkbox at bounding box center [726, 294] width 14 height 11
checkbox input "true"
click at [726, 296] on p-checkbox at bounding box center [726, 294] width 14 height 11
checkbox input "false"
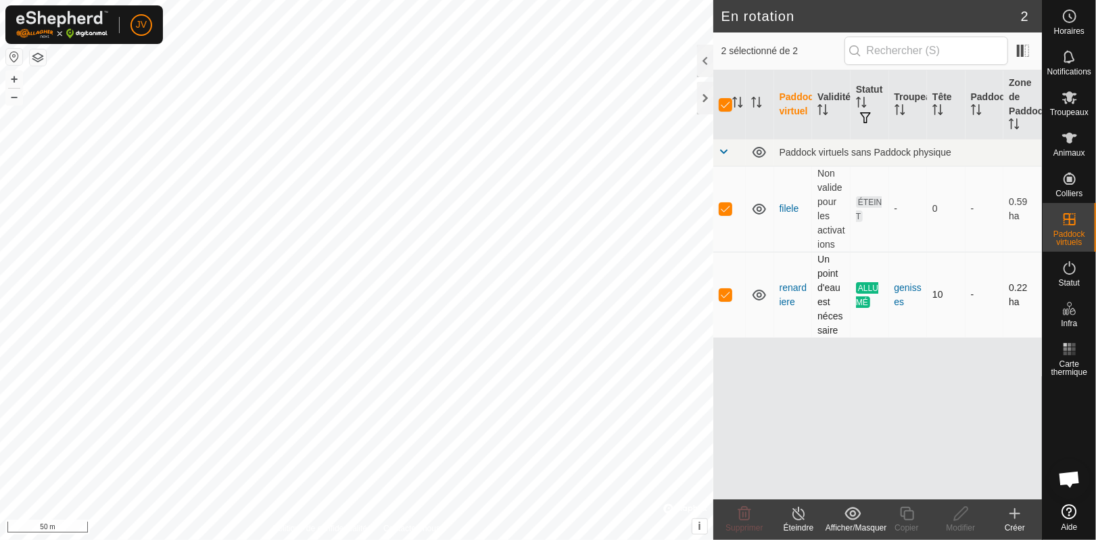
checkbox input "false"
click at [725, 206] on p-checkbox at bounding box center [726, 208] width 14 height 11
checkbox input "true"
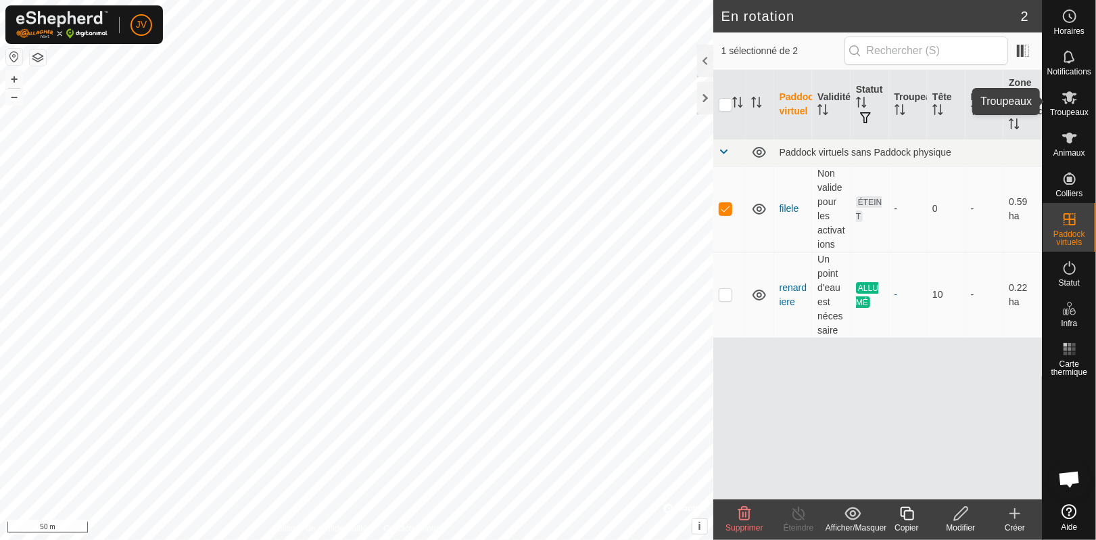
click at [1078, 99] on es-mob-svg-icon at bounding box center [1070, 98] width 24 height 22
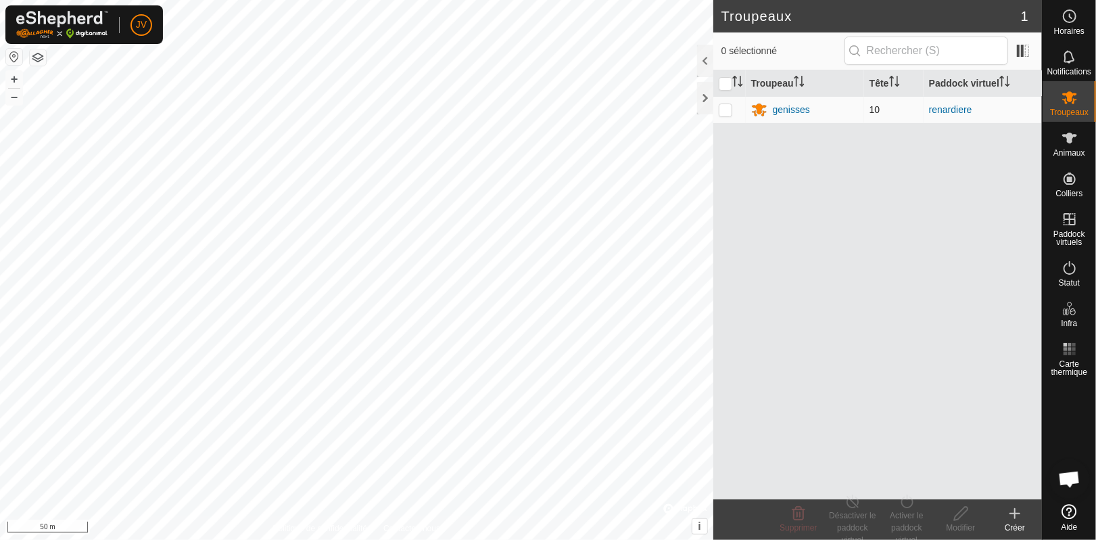
click at [722, 105] on p-checkbox at bounding box center [726, 109] width 14 height 11
checkbox input "true"
click at [909, 522] on div "Activer le paddock virtuel" at bounding box center [907, 527] width 54 height 37
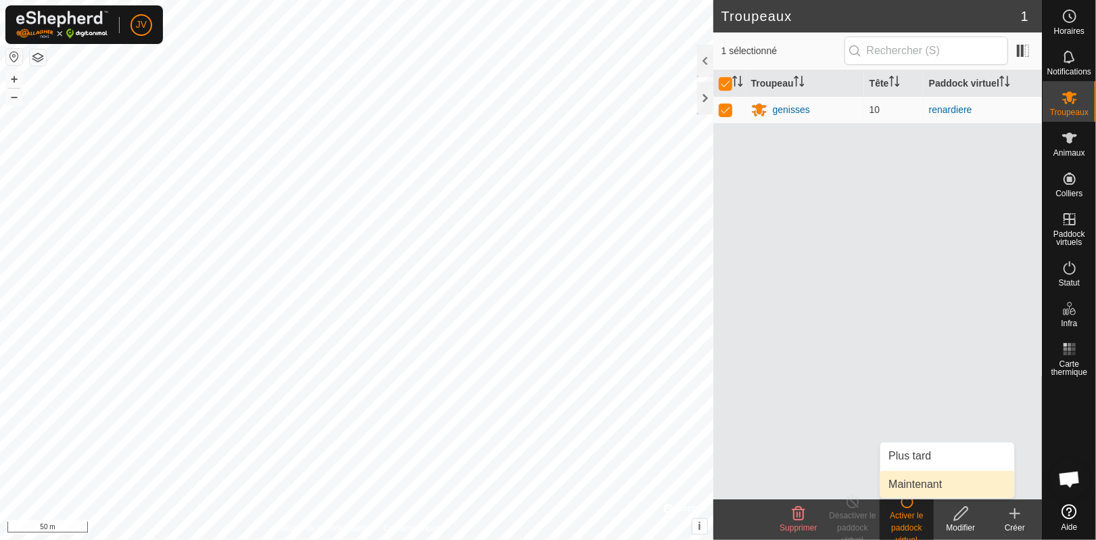
click at [912, 483] on link "Maintenant" at bounding box center [948, 484] width 134 height 27
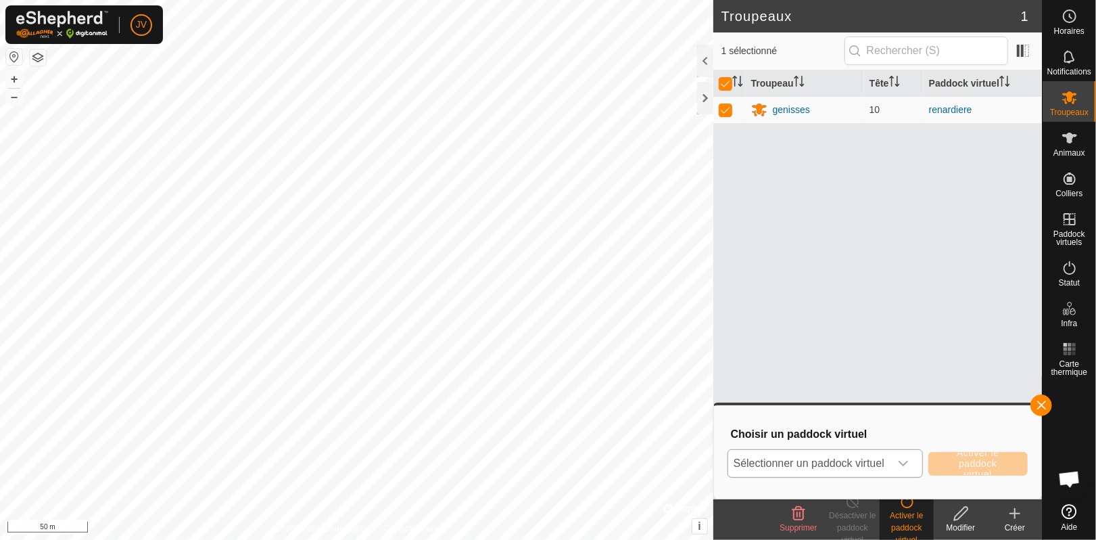
click at [916, 465] on div "dropdown trigger" at bounding box center [903, 463] width 27 height 27
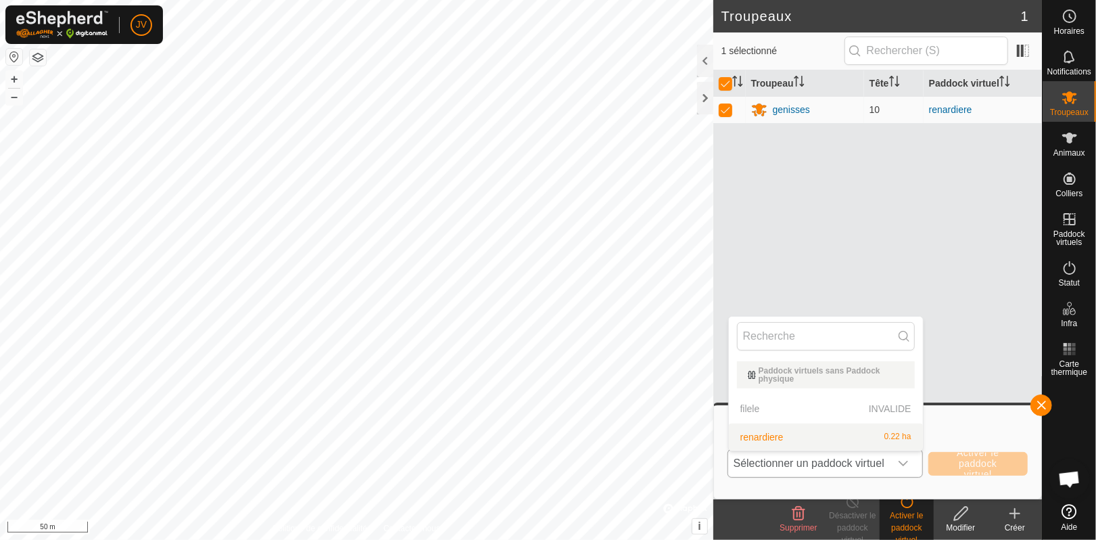
click at [754, 405] on p-selectitem "filele INVALIDE" at bounding box center [826, 408] width 194 height 27
click at [884, 402] on p-selectitem "filele INVALIDE" at bounding box center [826, 408] width 194 height 27
click at [1041, 398] on button "button" at bounding box center [1042, 405] width 22 height 22
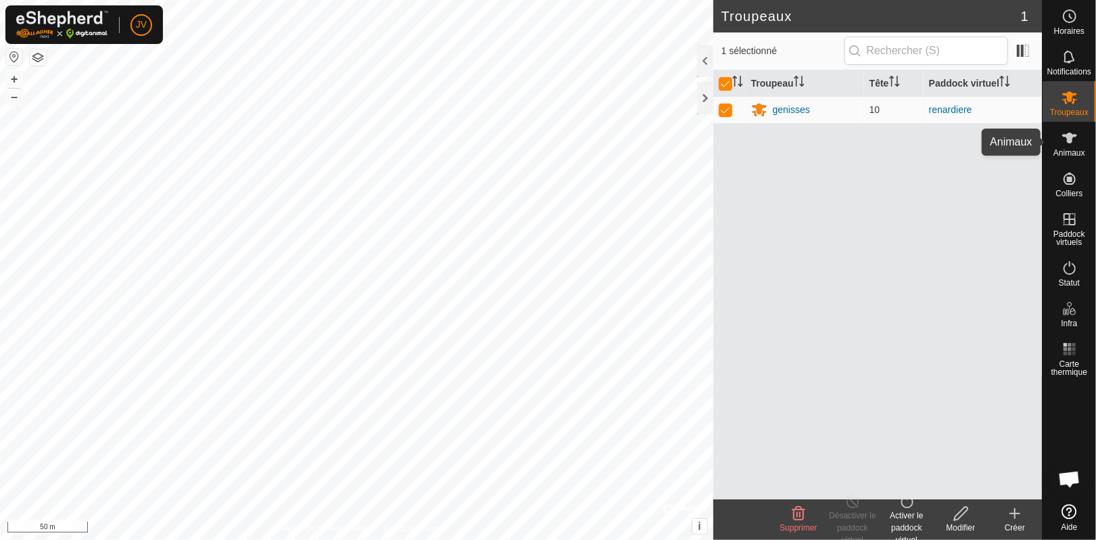
click at [1060, 135] on es-animals-svg-icon at bounding box center [1070, 138] width 24 height 22
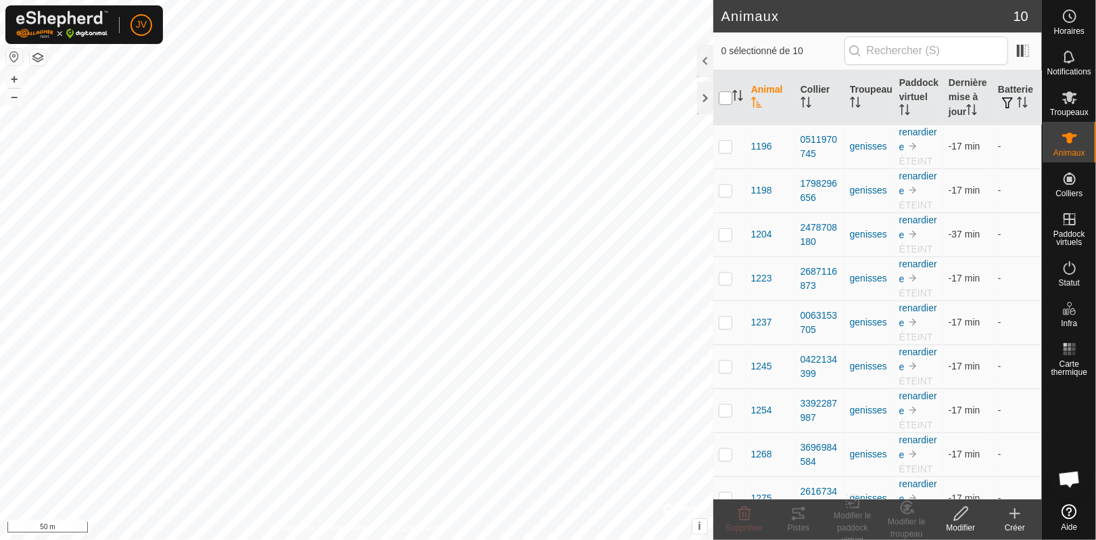
click at [722, 101] on input "checkbox" at bounding box center [726, 98] width 14 height 14
checkbox input "true"
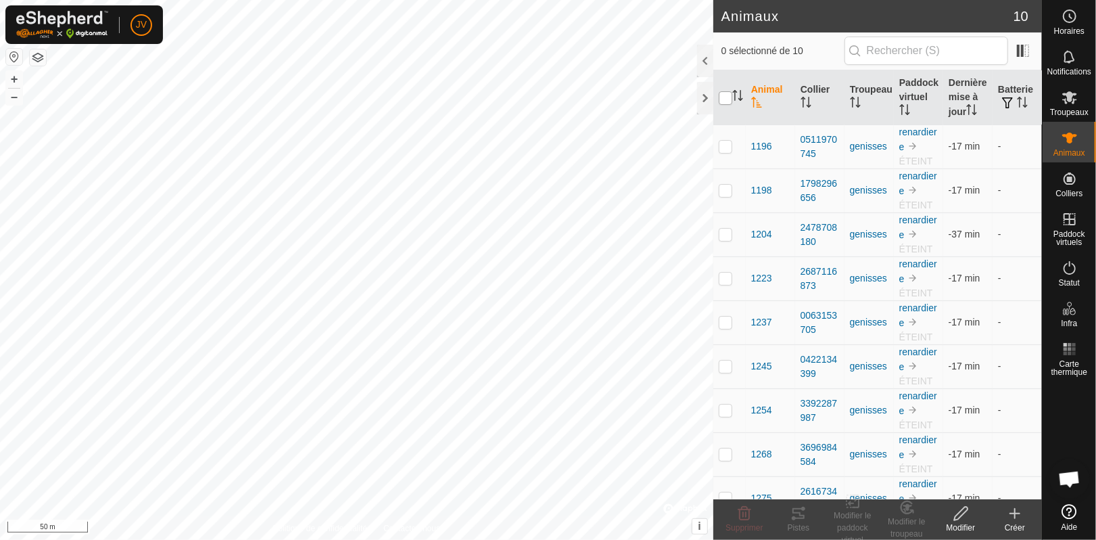
checkbox input "true"
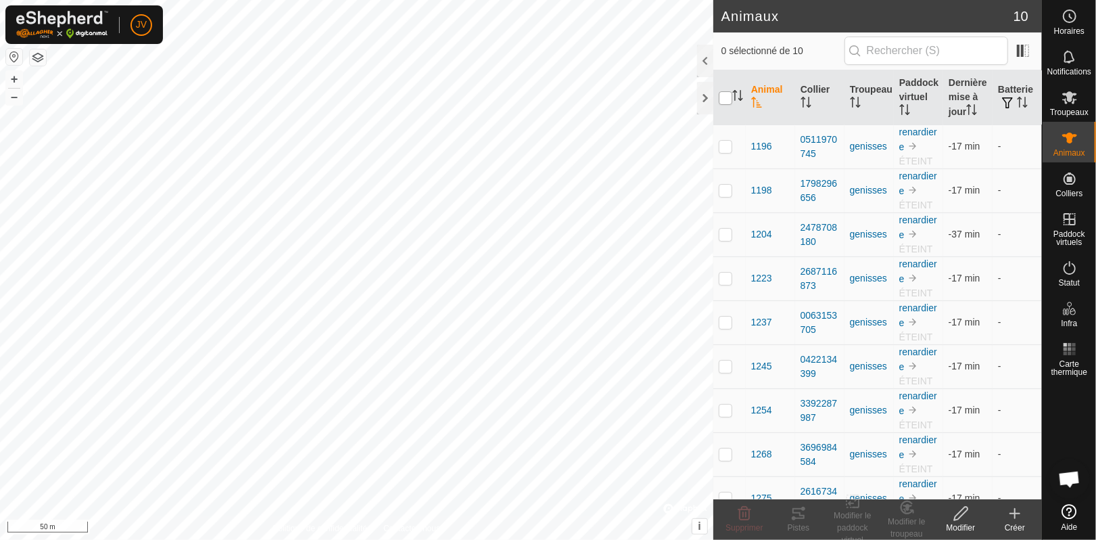
checkbox input "true"
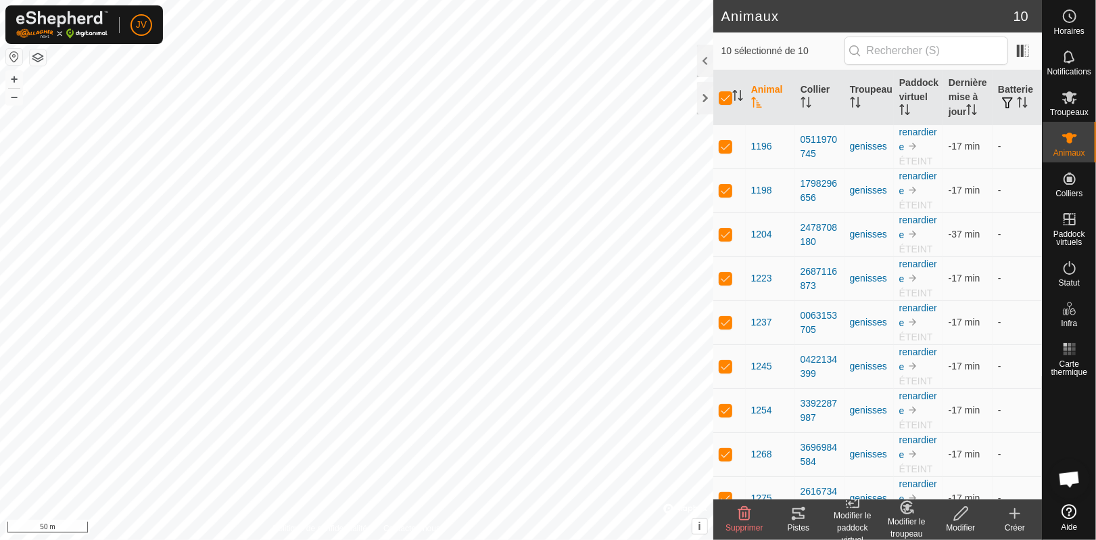
click at [849, 525] on div "Modifier le paddock virtuel" at bounding box center [853, 527] width 54 height 37
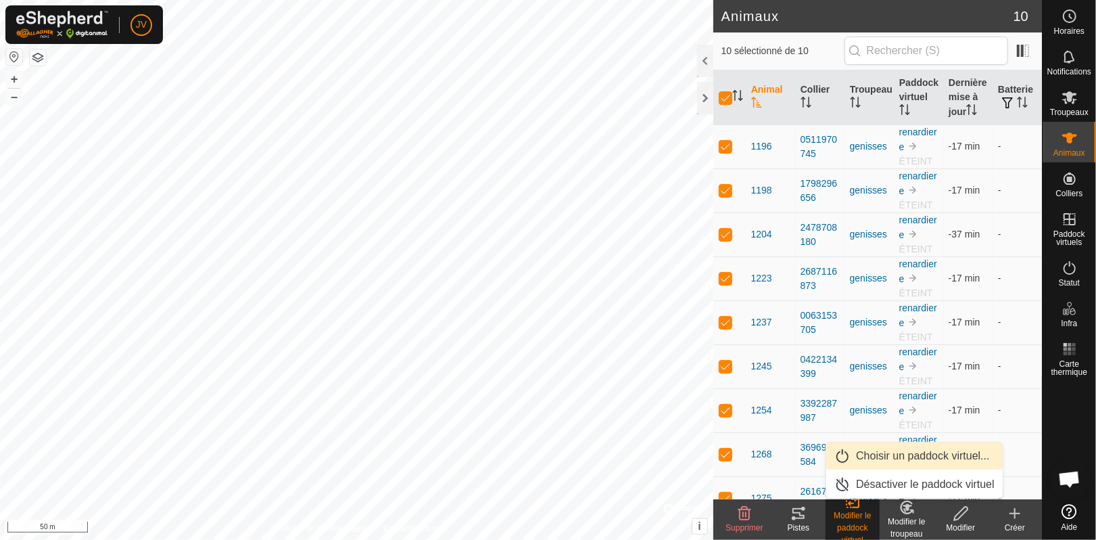
click at [876, 460] on link "Choisir un paddock virtuel..." at bounding box center [914, 455] width 177 height 27
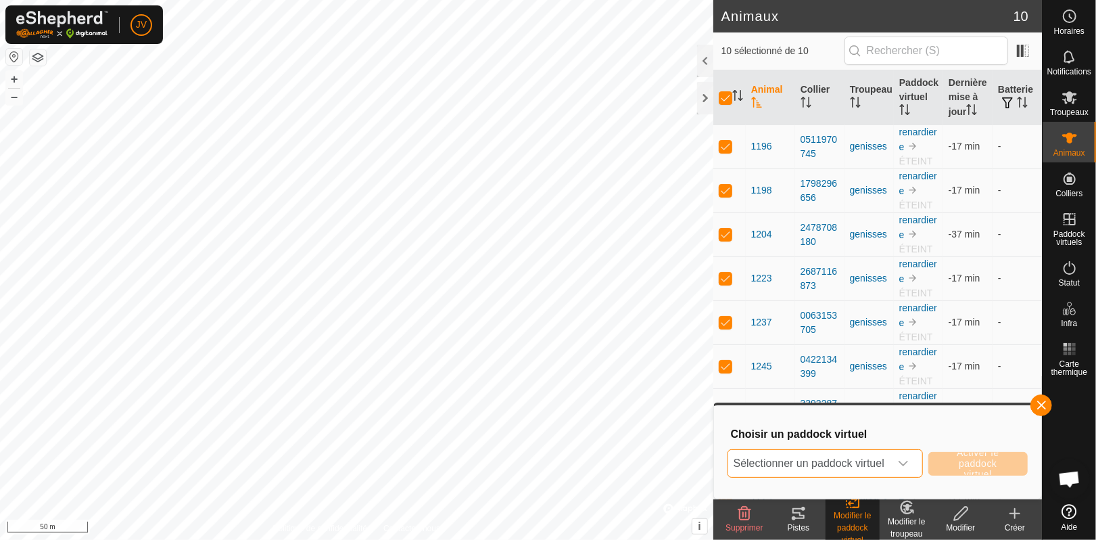
click at [876, 460] on span "Sélectionner un paddock virtuel" at bounding box center [809, 463] width 162 height 27
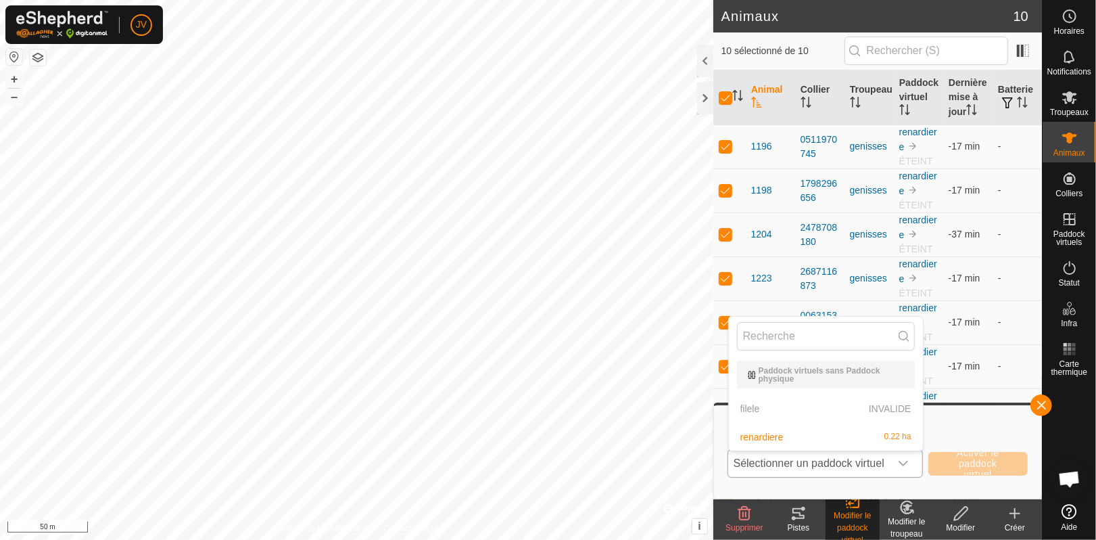
click at [828, 406] on p-selectitem "filele INVALIDE" at bounding box center [826, 408] width 194 height 27
